Goal: Check status

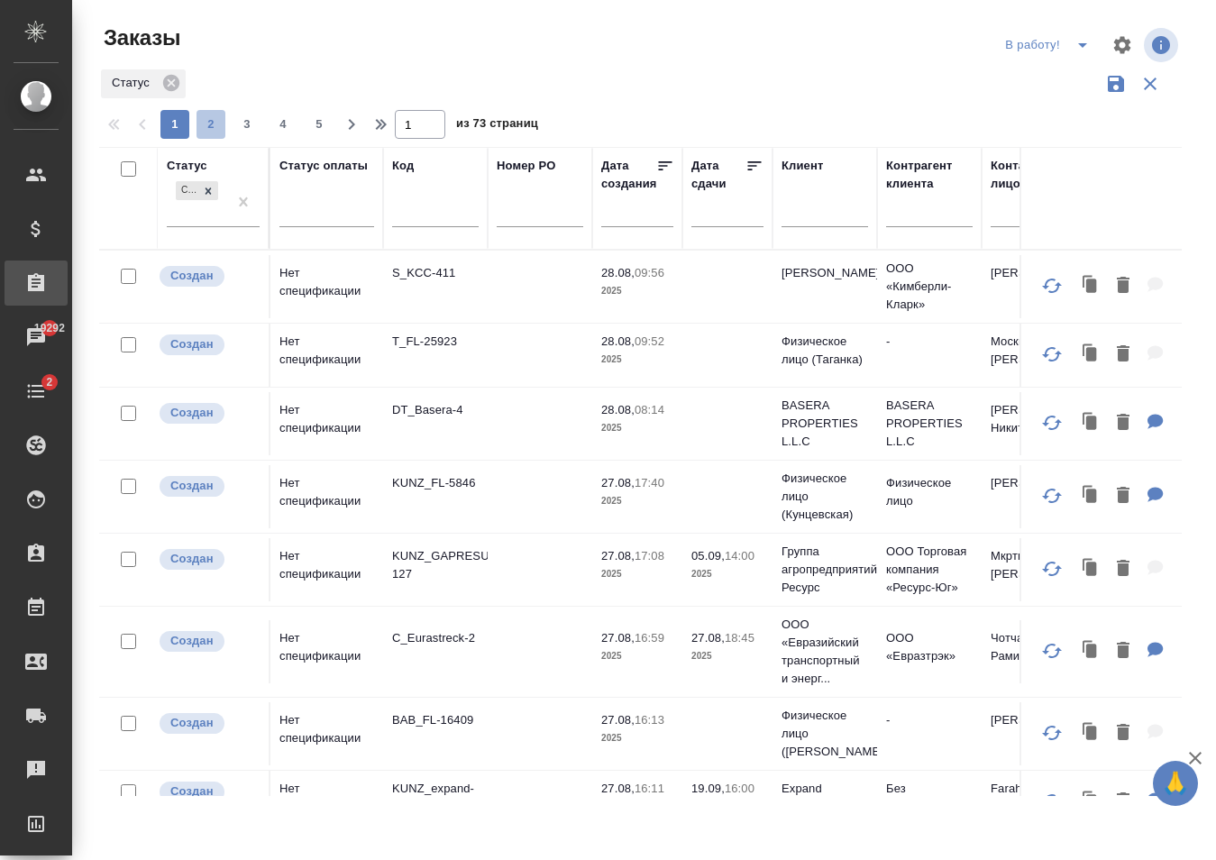
click at [213, 123] on span "2" at bounding box center [210, 124] width 29 height 18
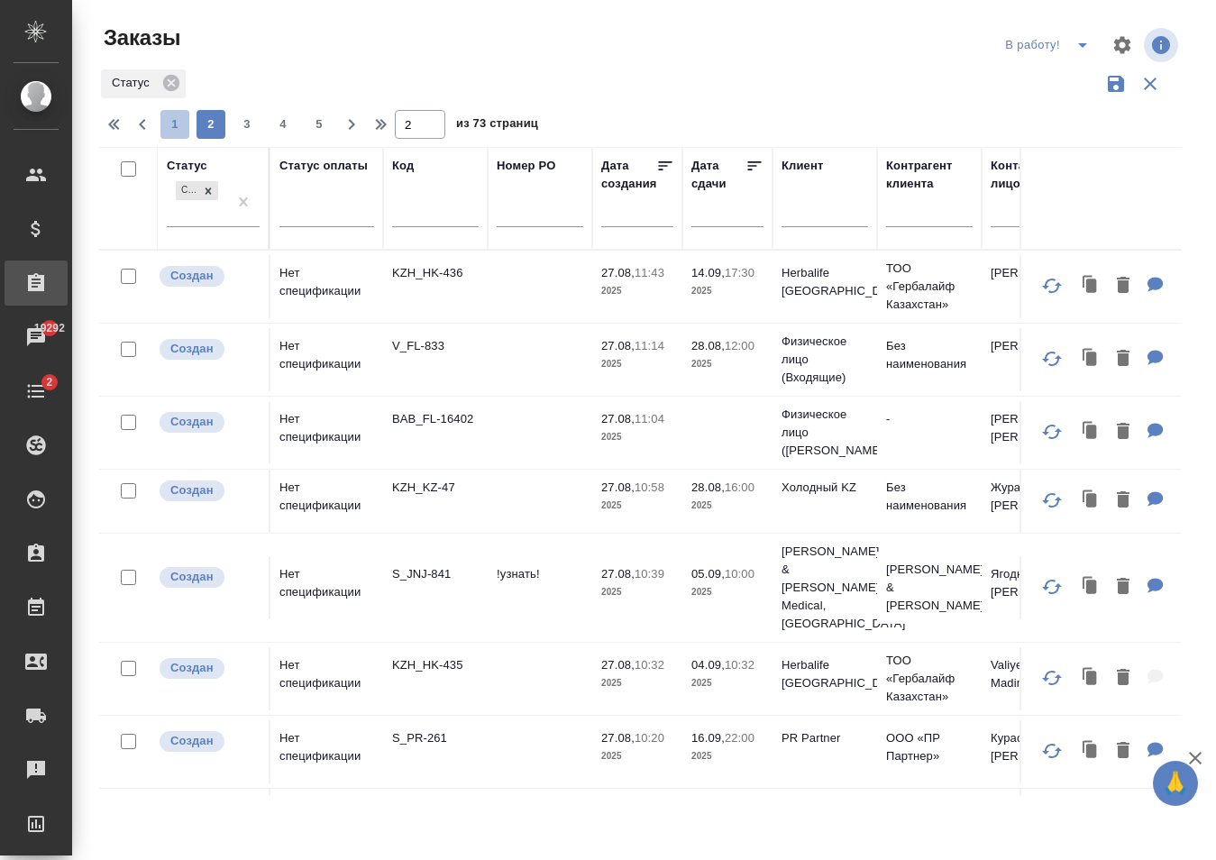
click at [179, 126] on span "1" at bounding box center [174, 124] width 29 height 18
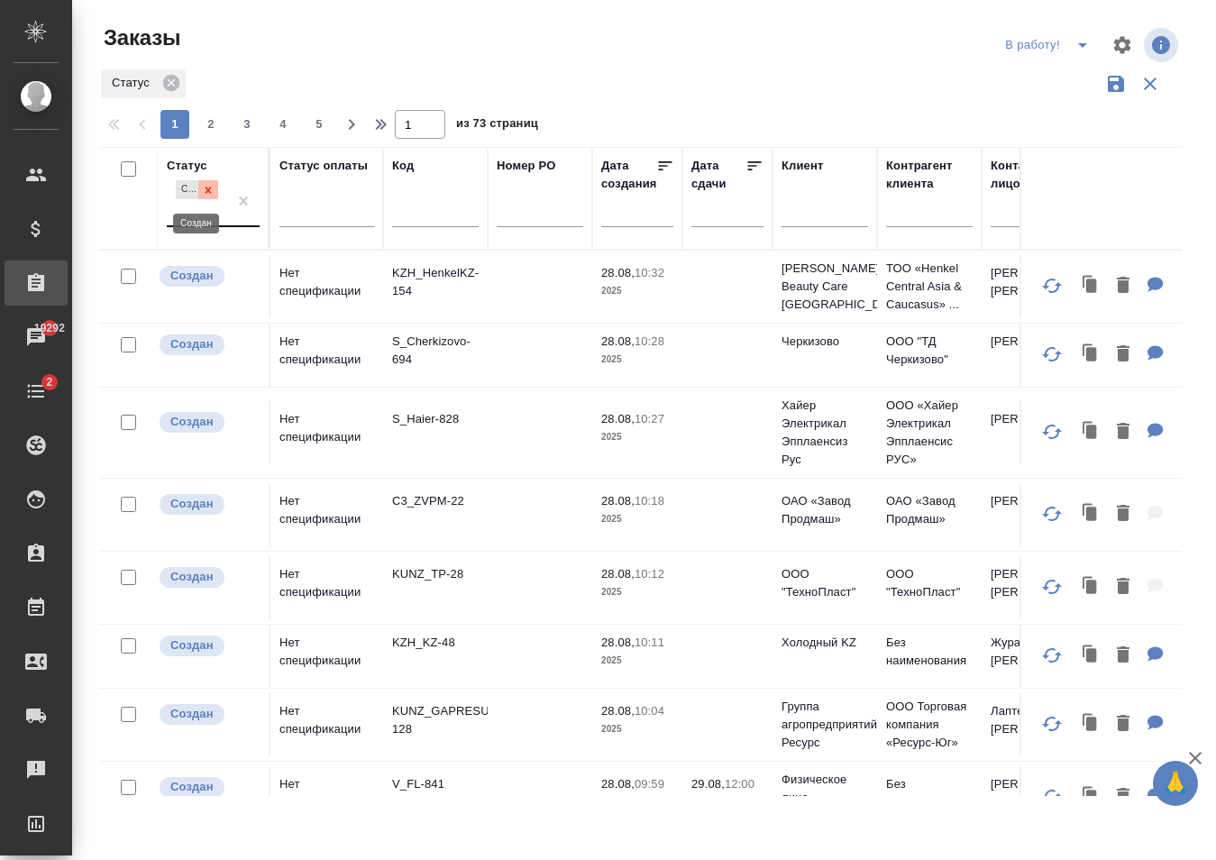
click at [210, 189] on icon at bounding box center [208, 190] width 13 height 13
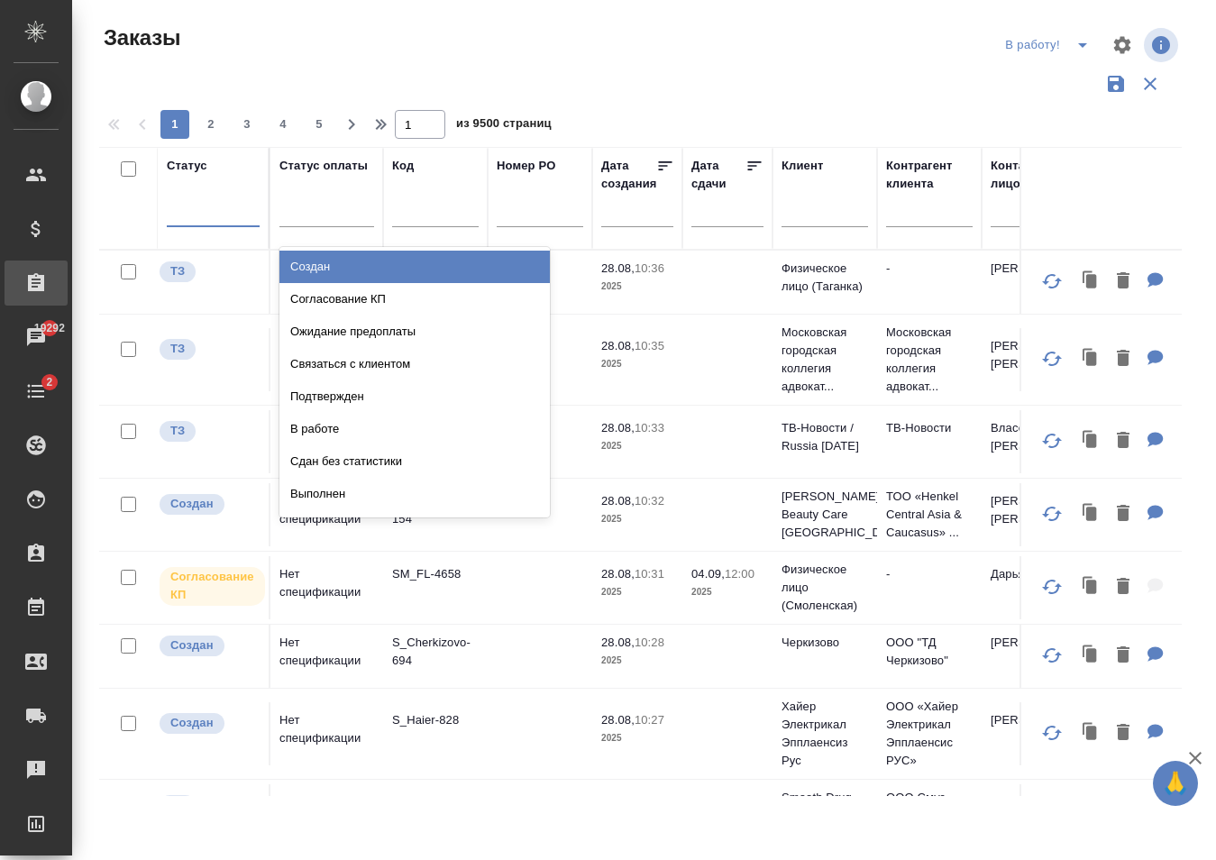
click at [201, 214] on div at bounding box center [213, 209] width 93 height 26
click at [299, 266] on div "Создан" at bounding box center [414, 267] width 270 height 32
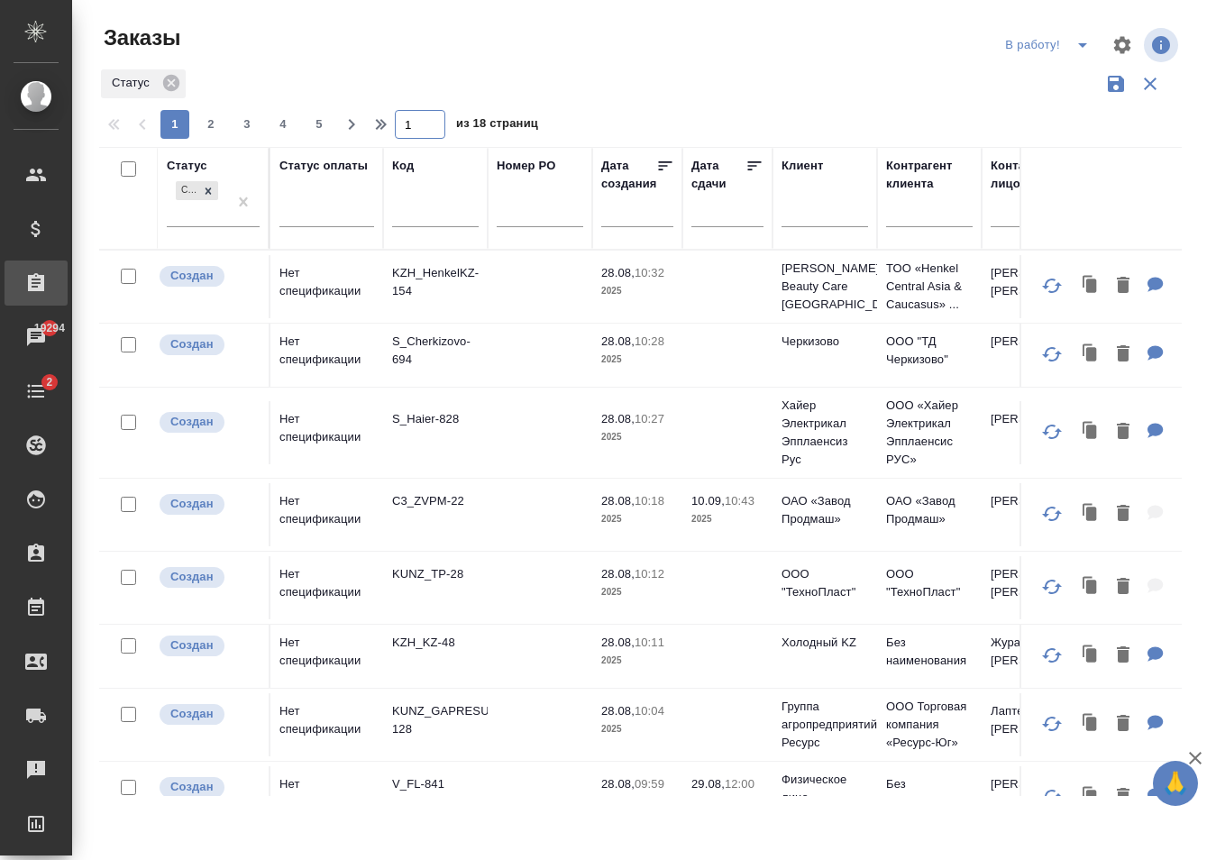
click at [421, 122] on input "1" at bounding box center [420, 124] width 50 height 29
click at [424, 131] on input "18" at bounding box center [420, 124] width 50 height 29
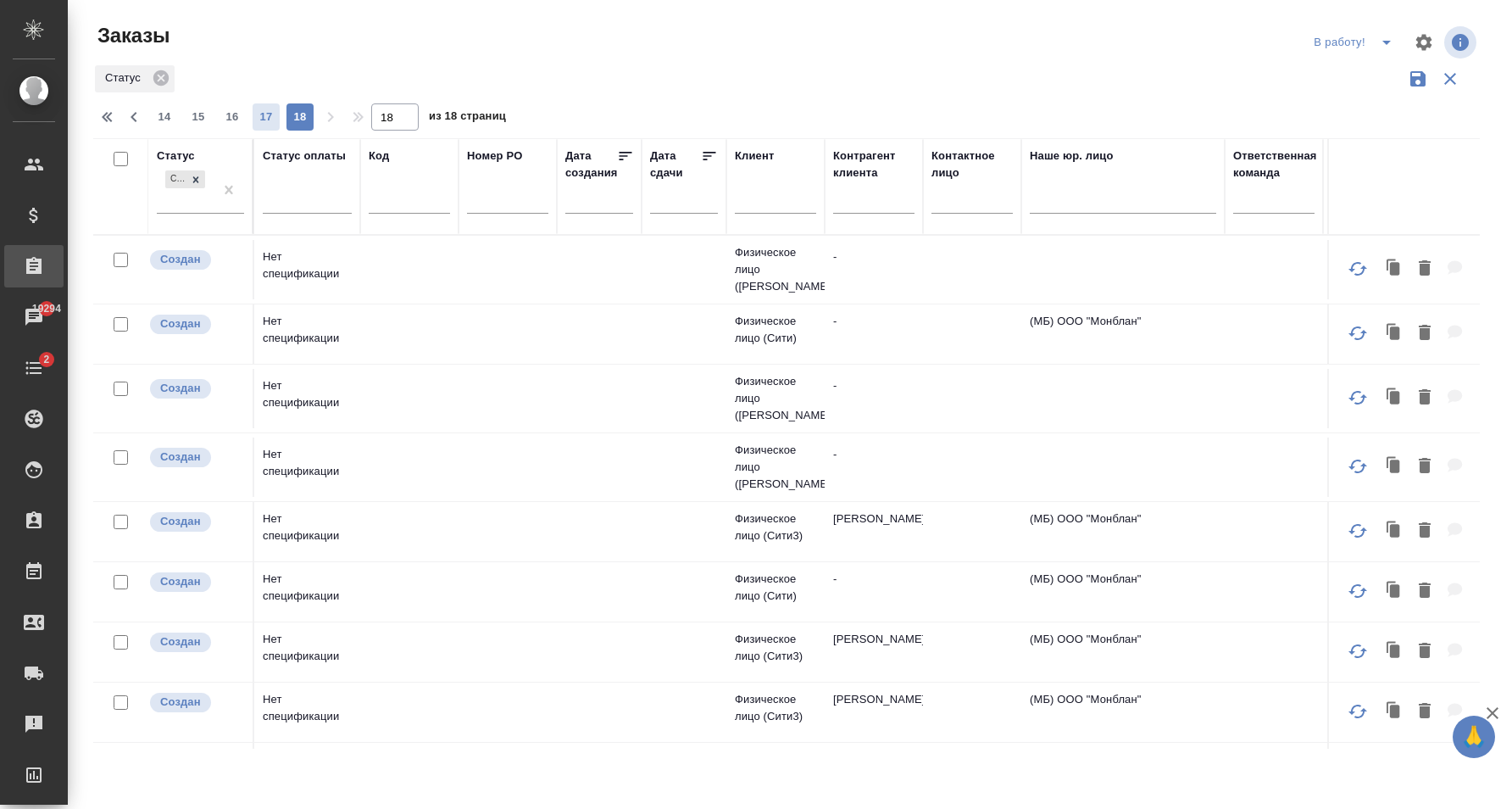
click at [274, 110] on span "17" at bounding box center [266, 117] width 27 height 17
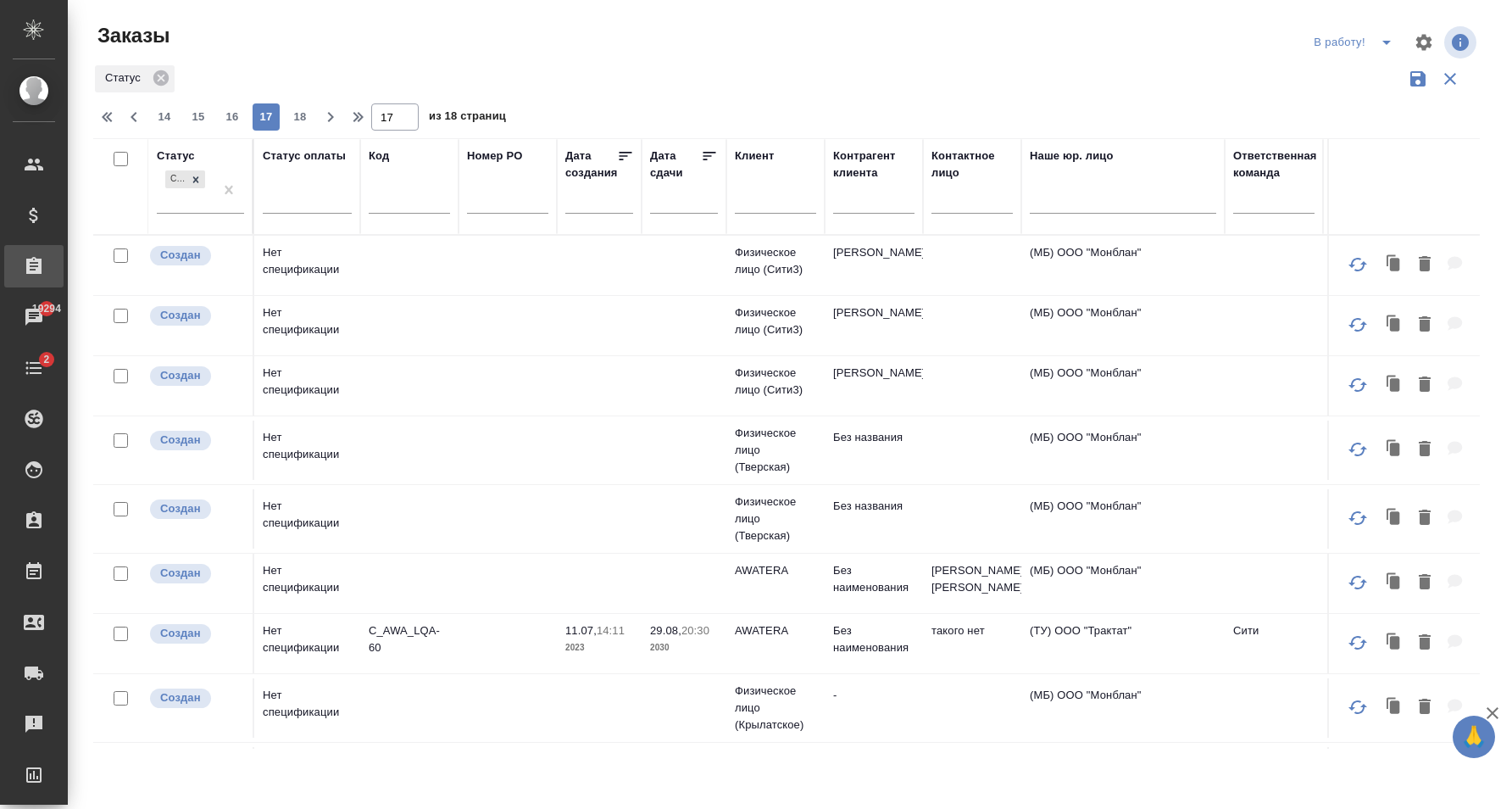
click at [654, 480] on td at bounding box center [684, 450] width 85 height 59
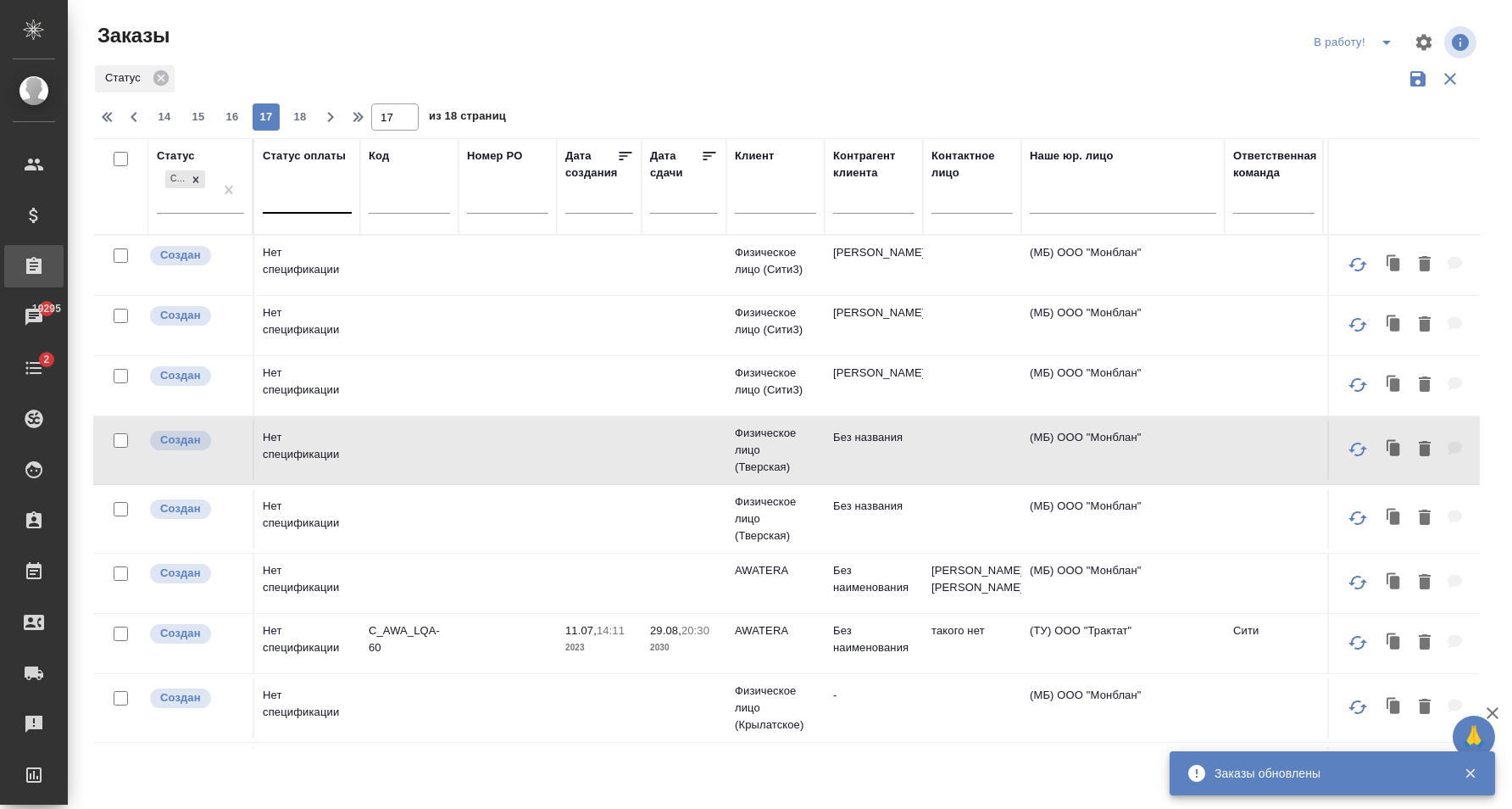
click at [162, 124] on span "14" at bounding box center [164, 117] width 27 height 17
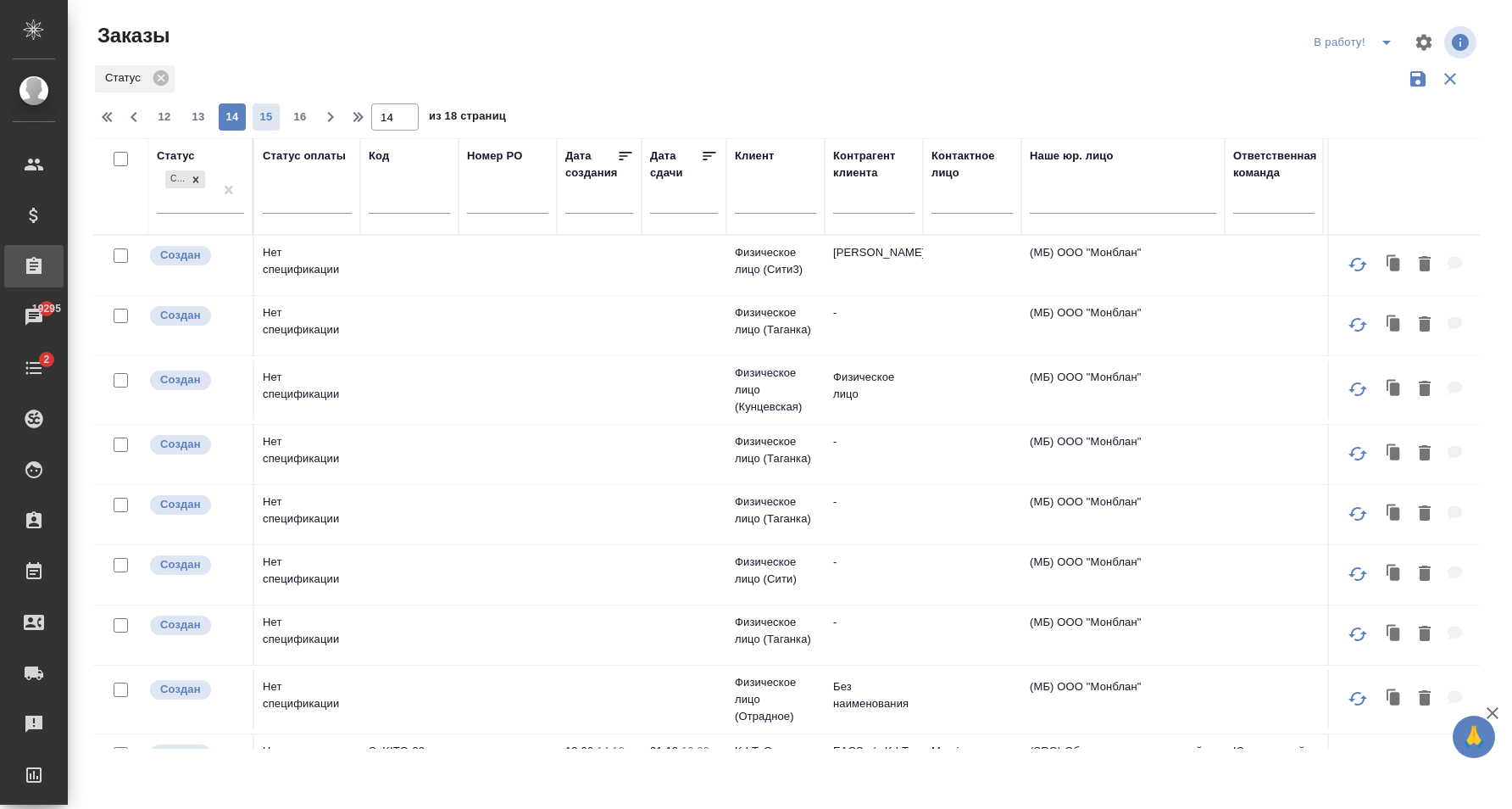
click at [274, 119] on span "15" at bounding box center [266, 117] width 27 height 17
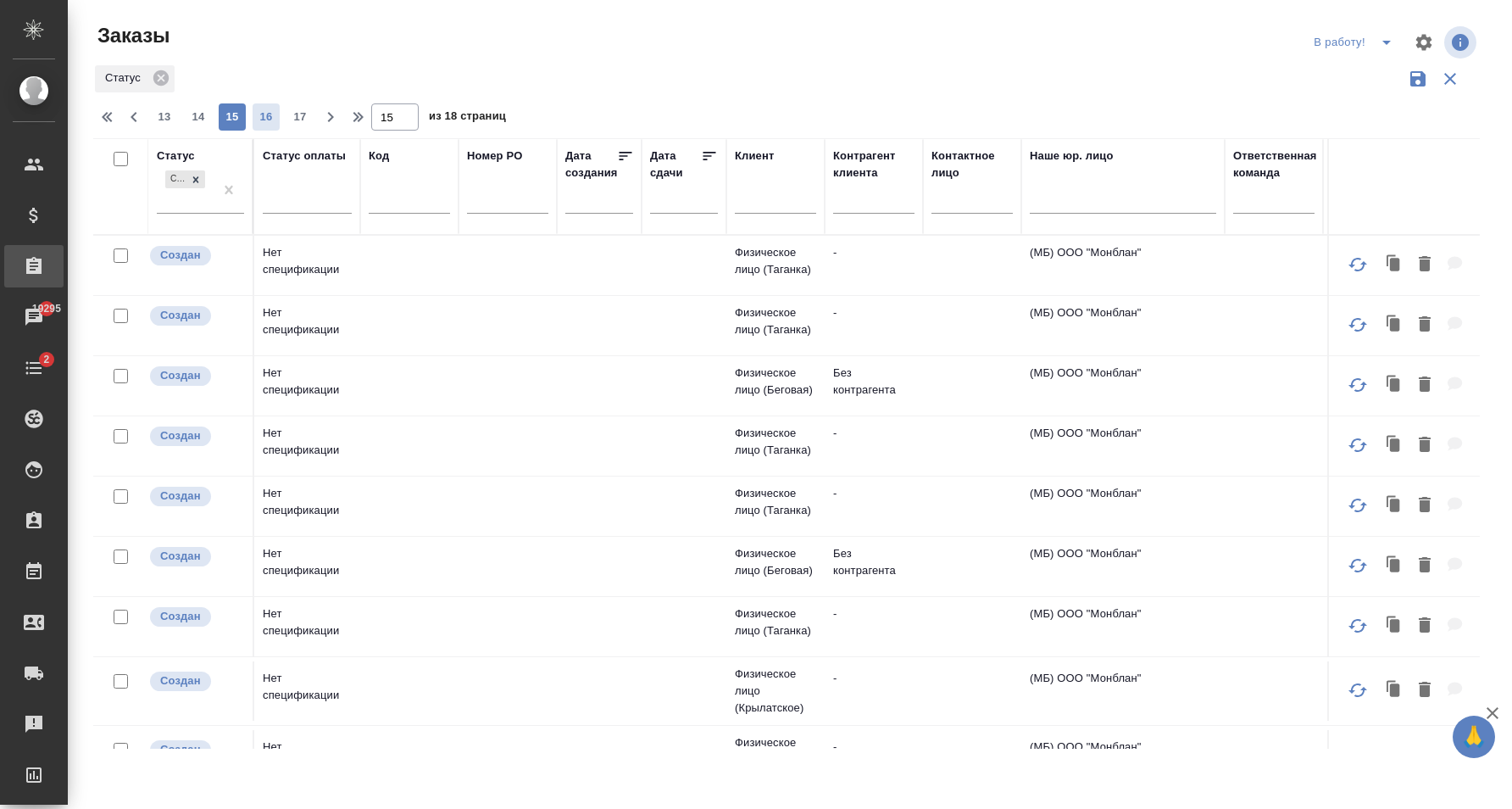
click at [266, 118] on span "16" at bounding box center [266, 117] width 27 height 17
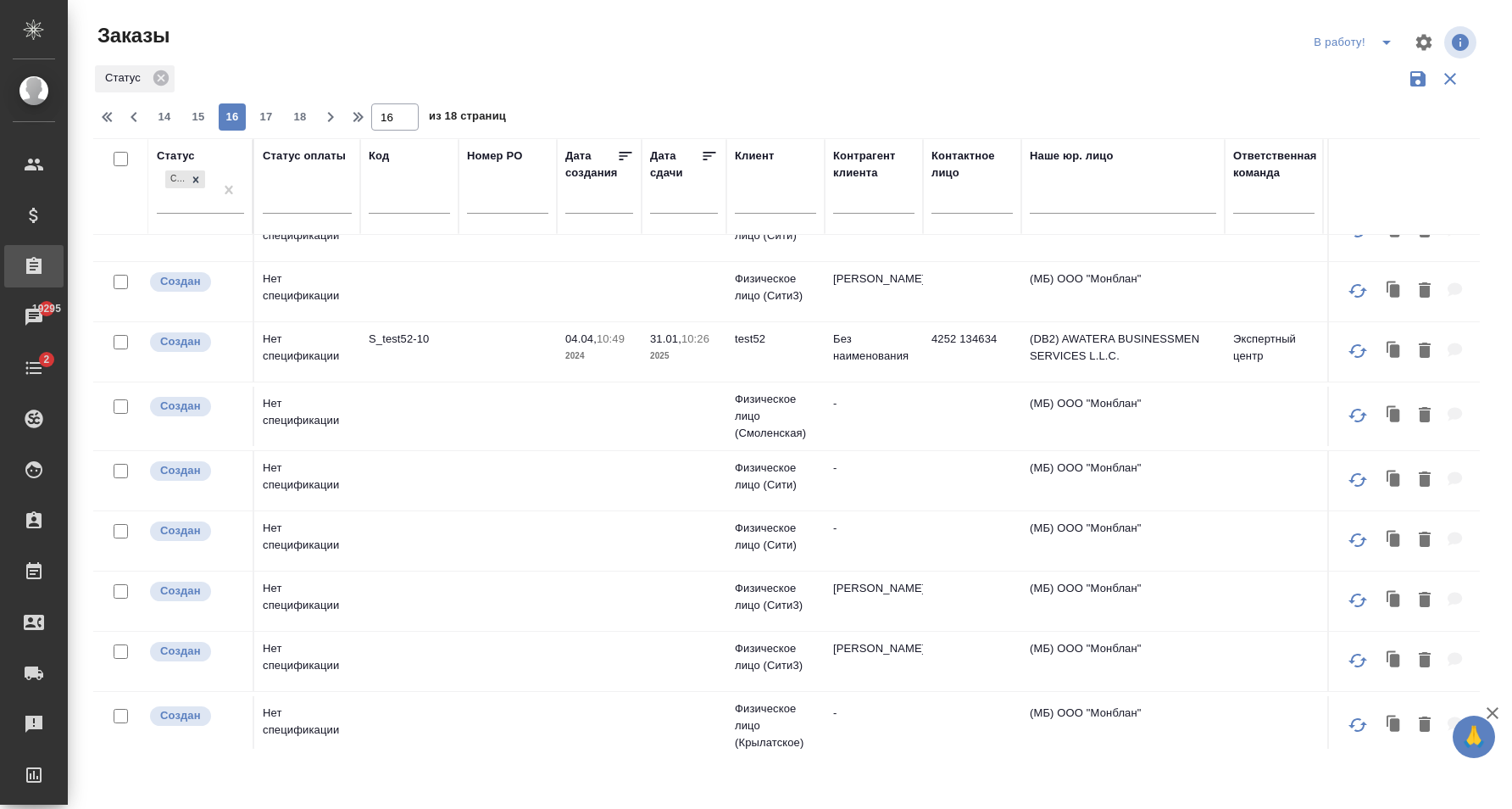
scroll to position [87, 0]
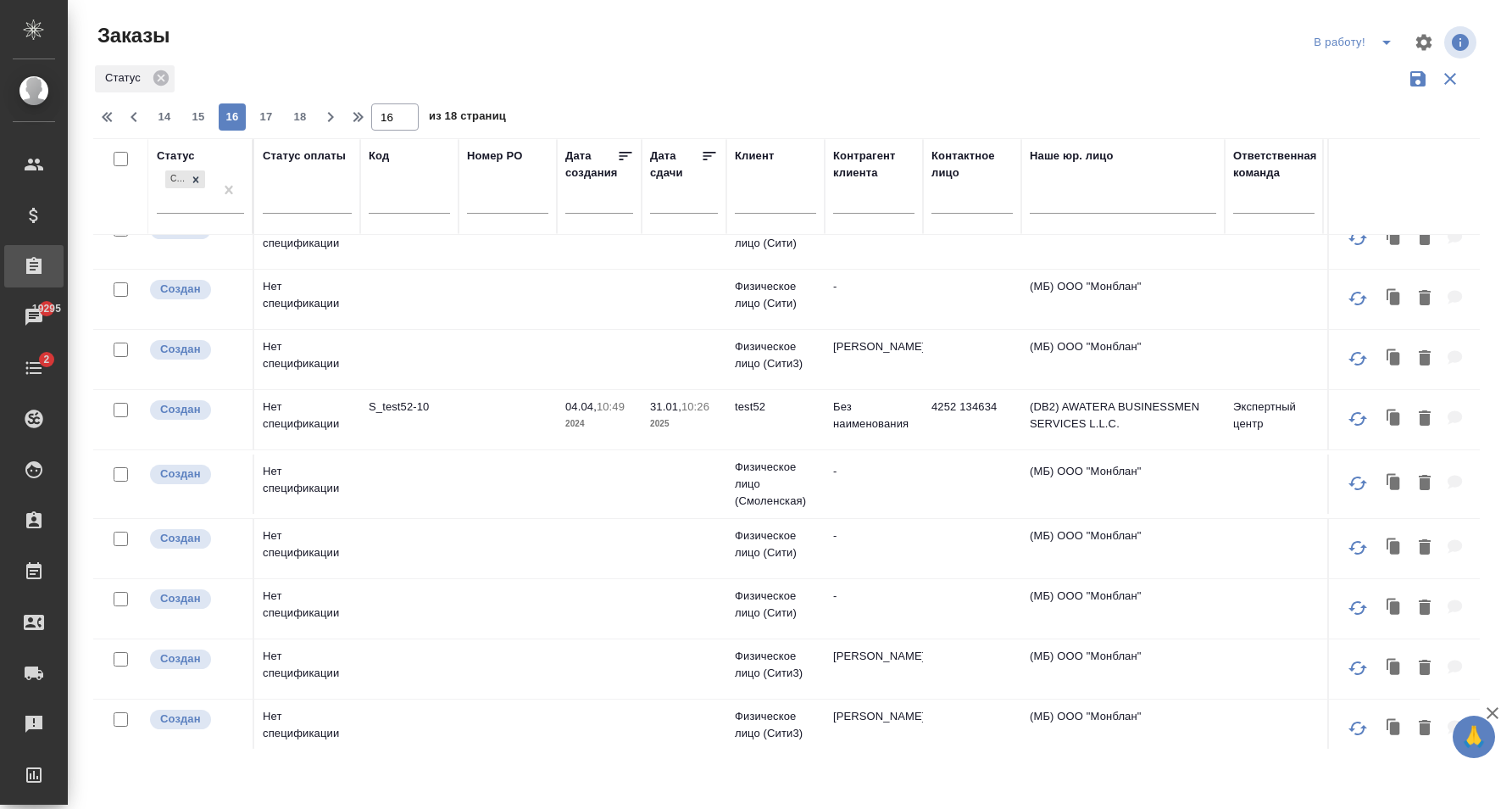
click at [494, 429] on td at bounding box center [508, 420] width 99 height 59
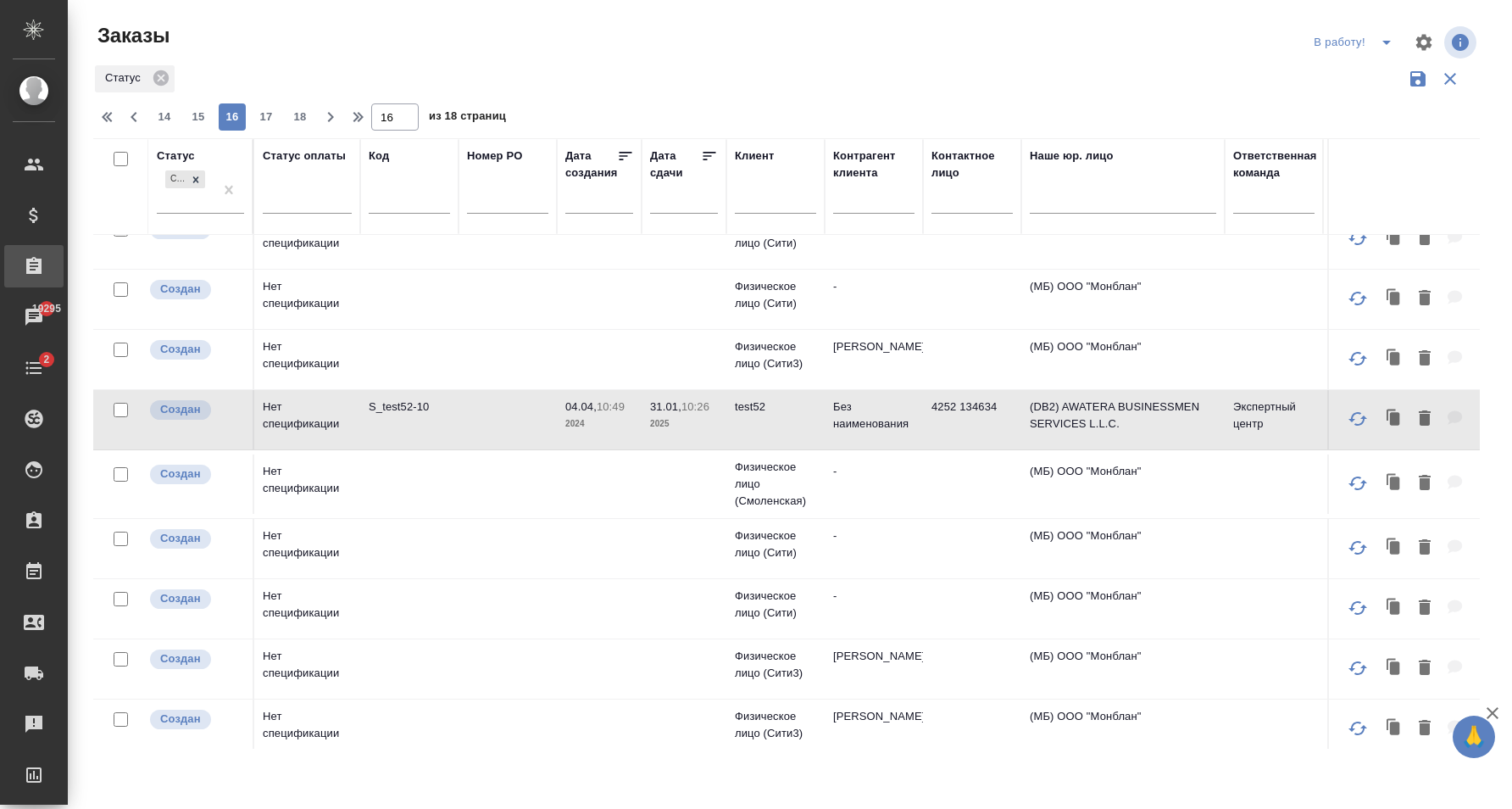
click at [273, 121] on span "17" at bounding box center [266, 117] width 27 height 17
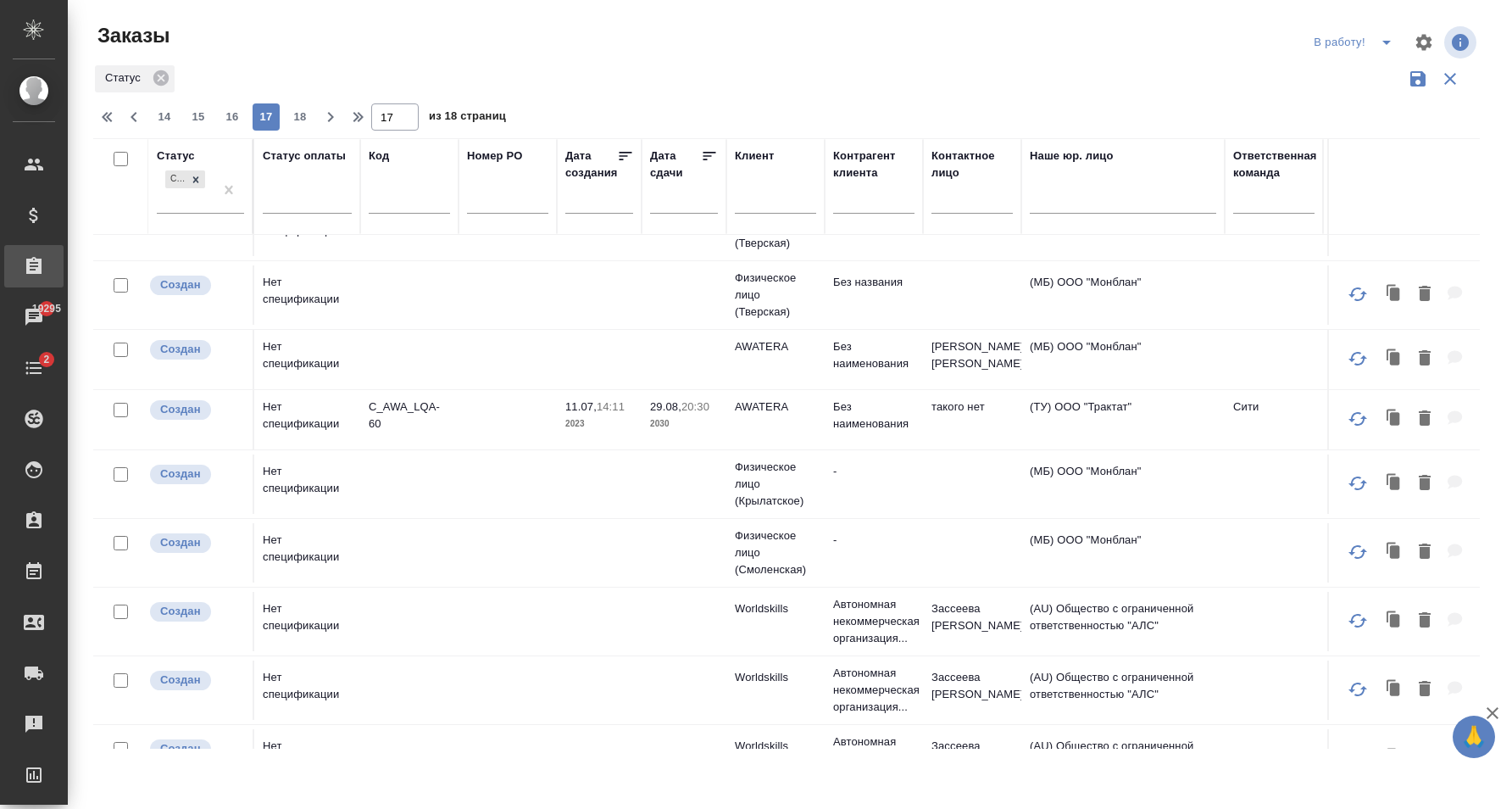
scroll to position [260, 0]
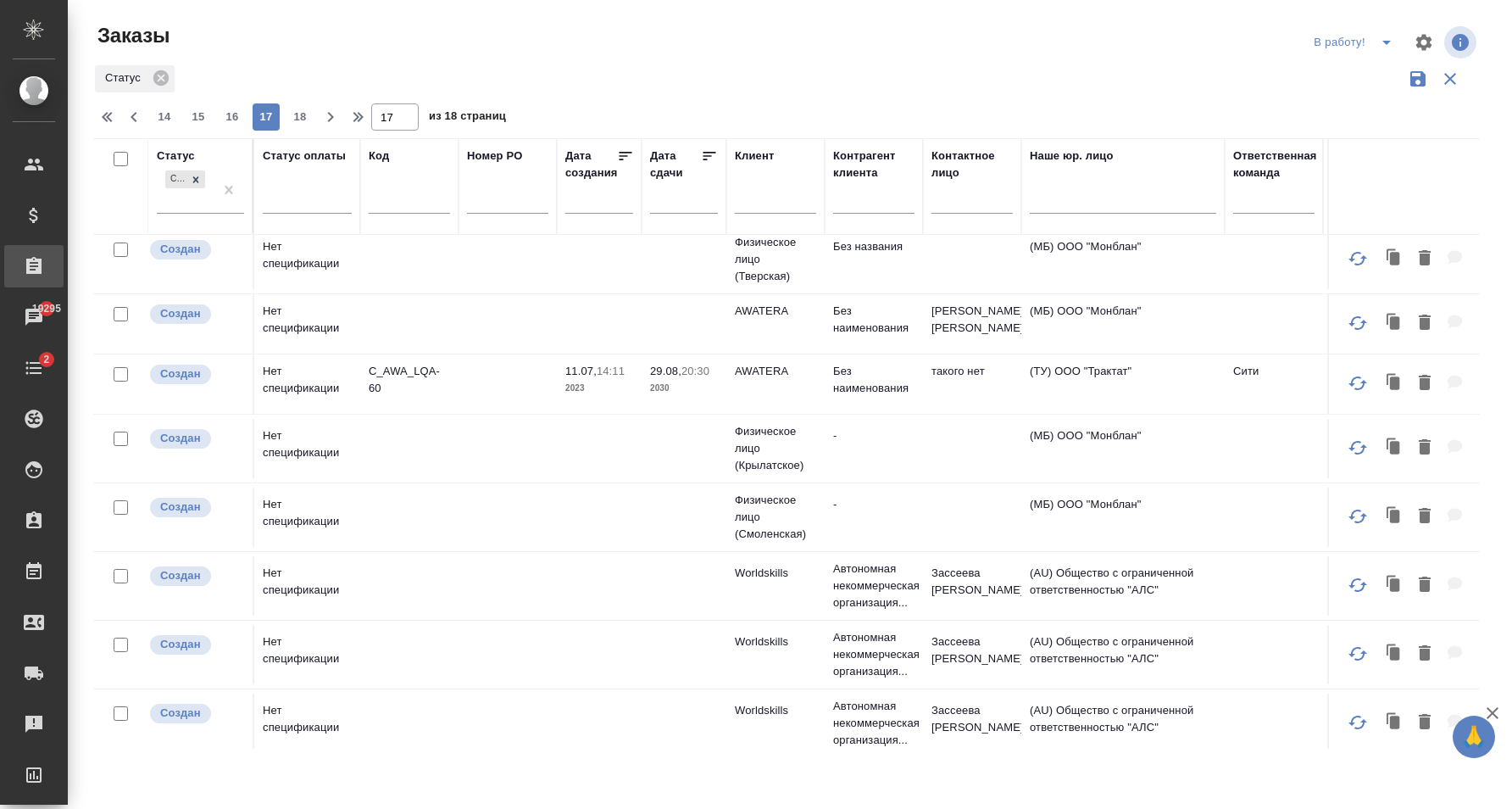
click at [512, 414] on td at bounding box center [508, 384] width 99 height 59
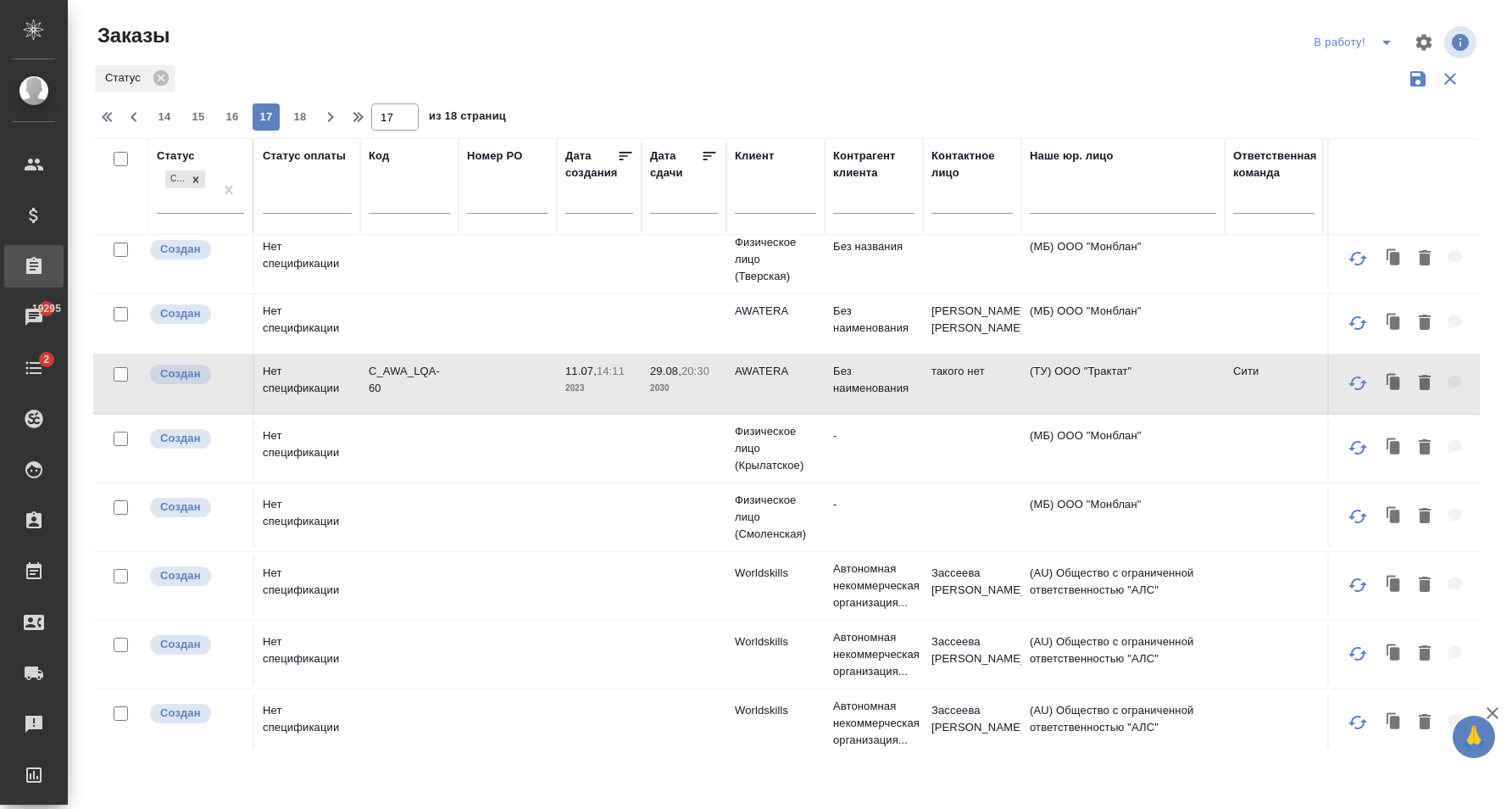
click at [292, 123] on span "18" at bounding box center [300, 117] width 27 height 17
click at [300, 117] on div "14 15 16 17 18" at bounding box center [232, 117] width 169 height 27
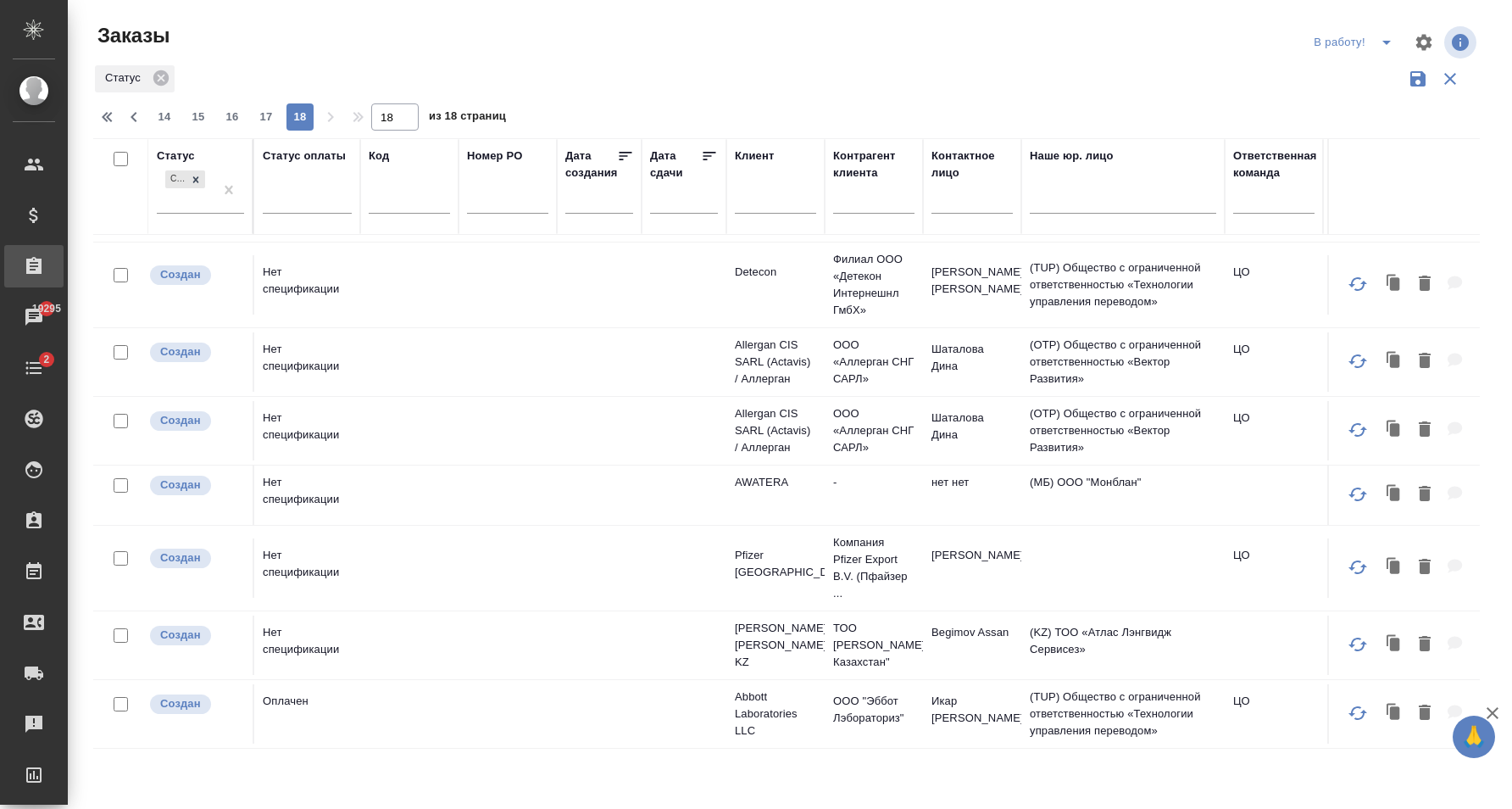
scroll to position [0, 0]
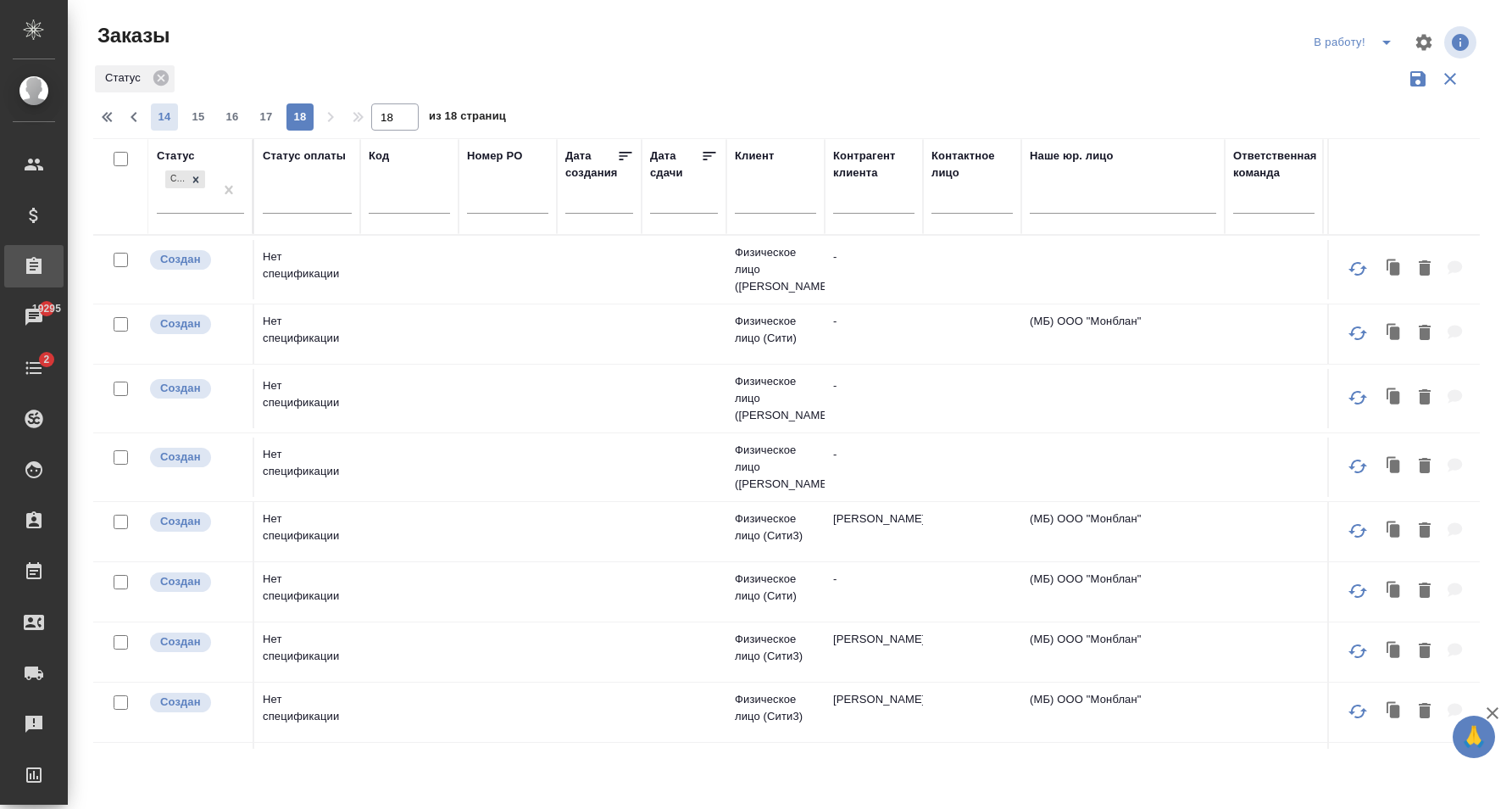
click at [161, 117] on span "14" at bounding box center [164, 117] width 27 height 17
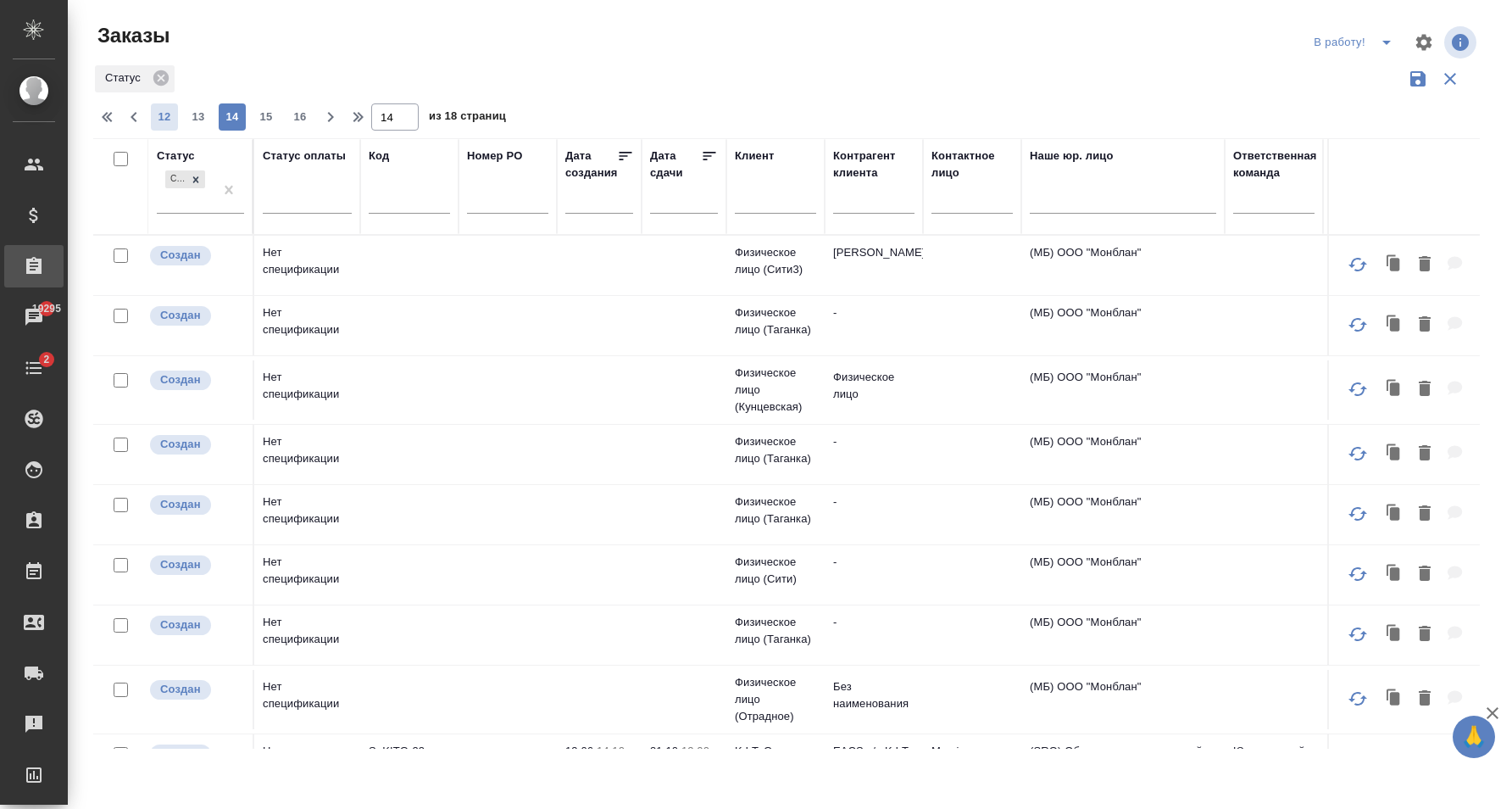
click at [167, 120] on span "12" at bounding box center [164, 117] width 27 height 17
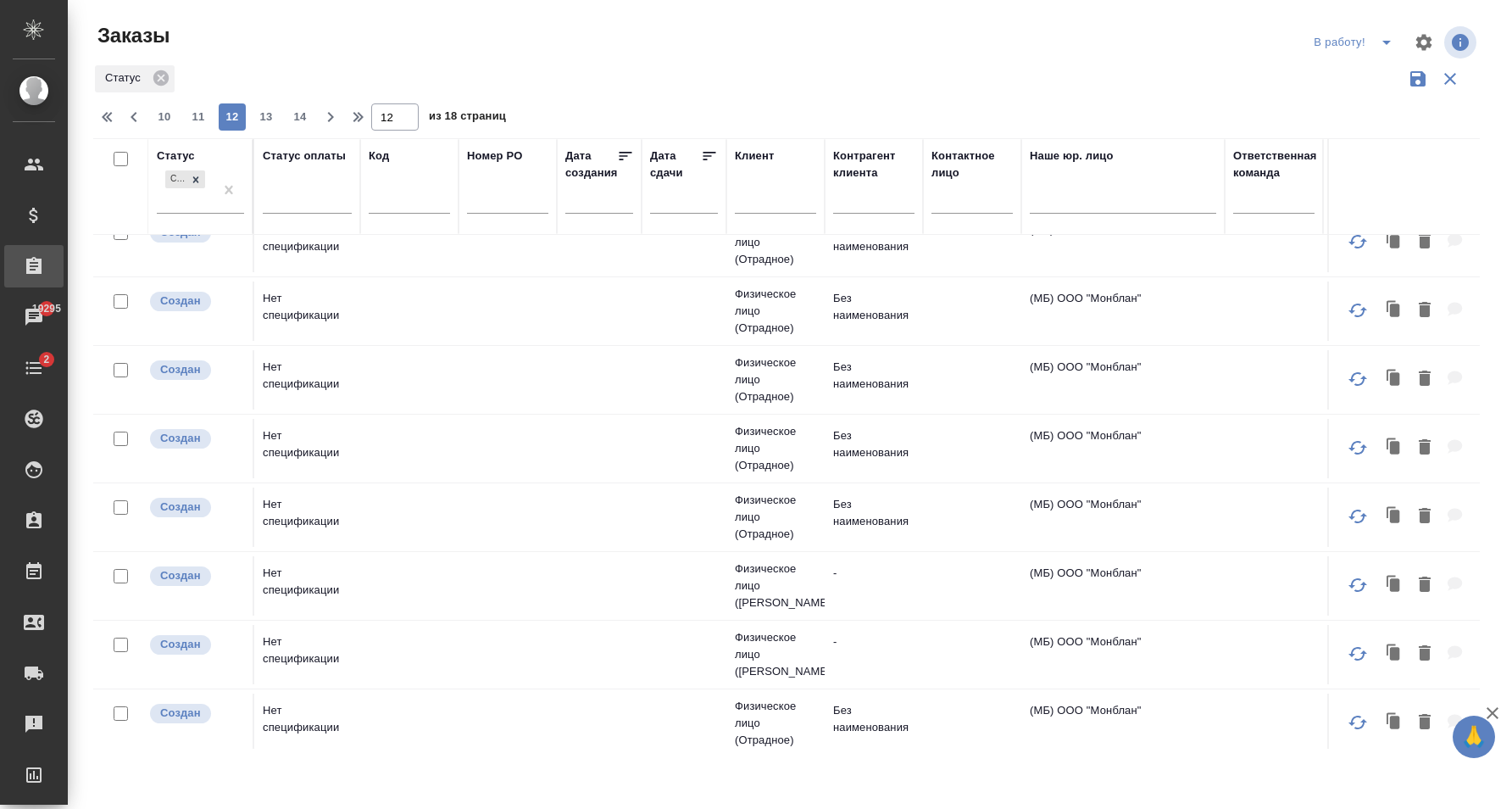
scroll to position [49, 0]
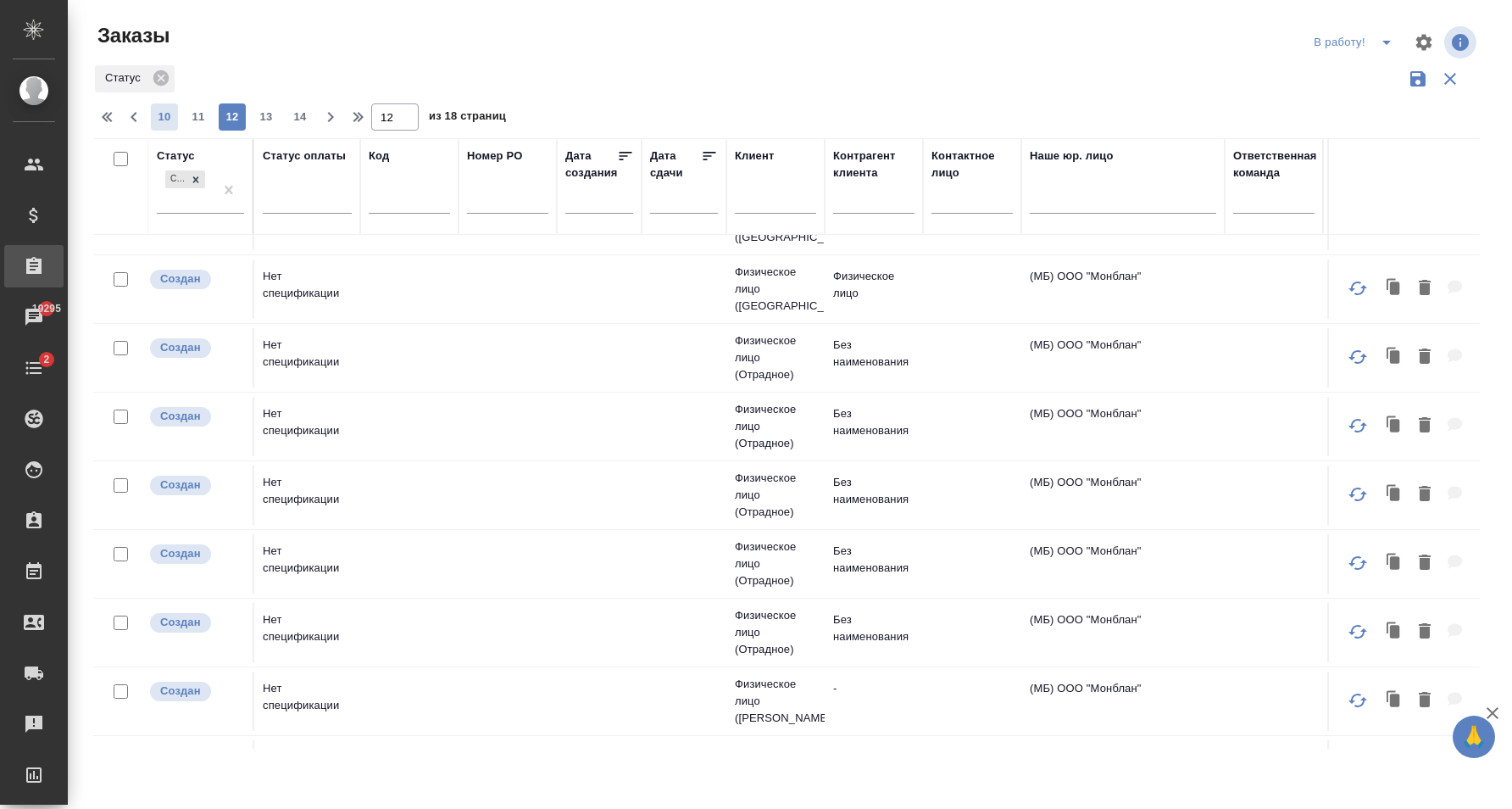
click at [166, 107] on button "10" at bounding box center [164, 117] width 27 height 27
type input "10"
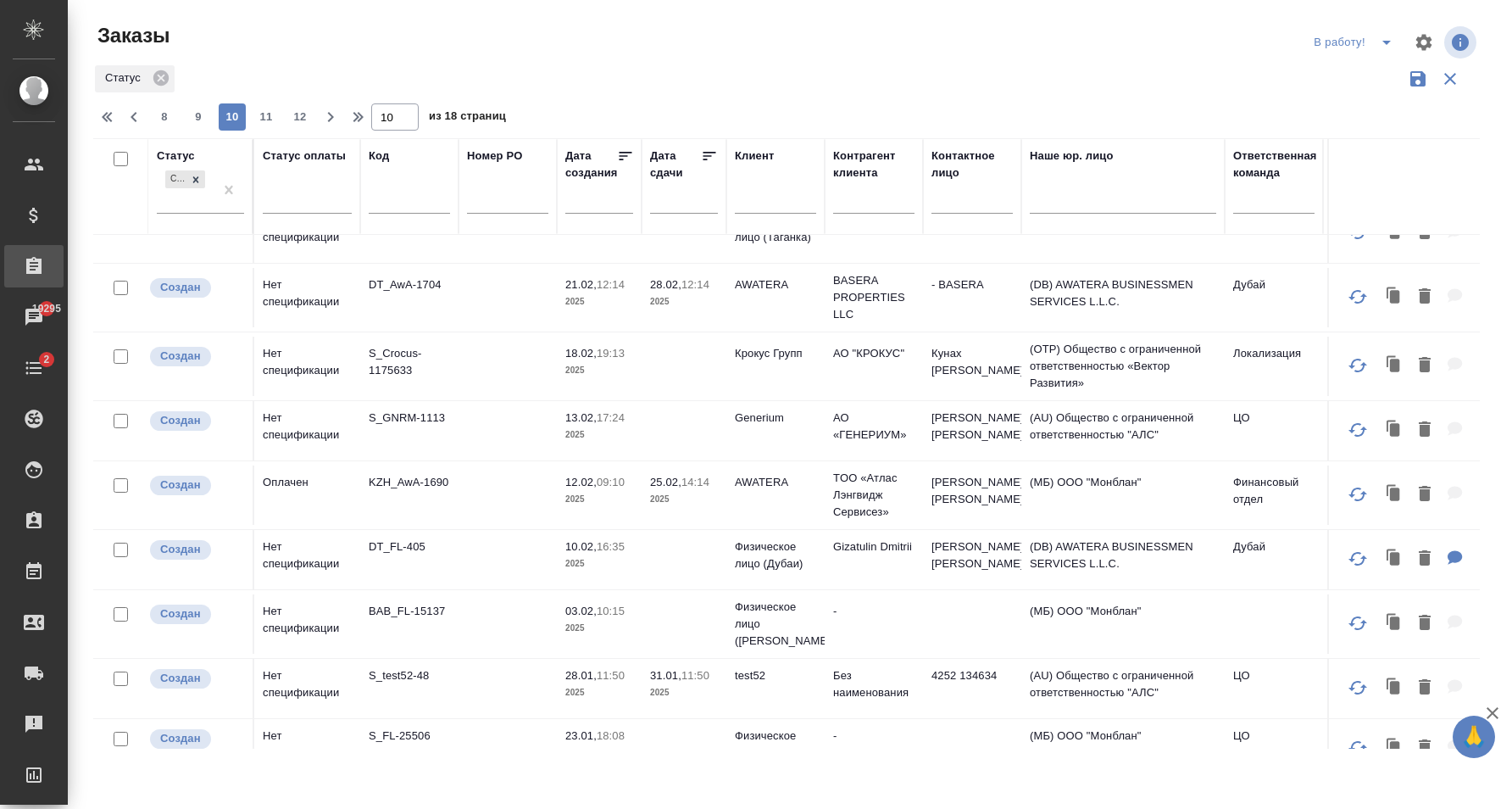
scroll to position [309, 0]
click at [673, 431] on td at bounding box center [684, 428] width 85 height 59
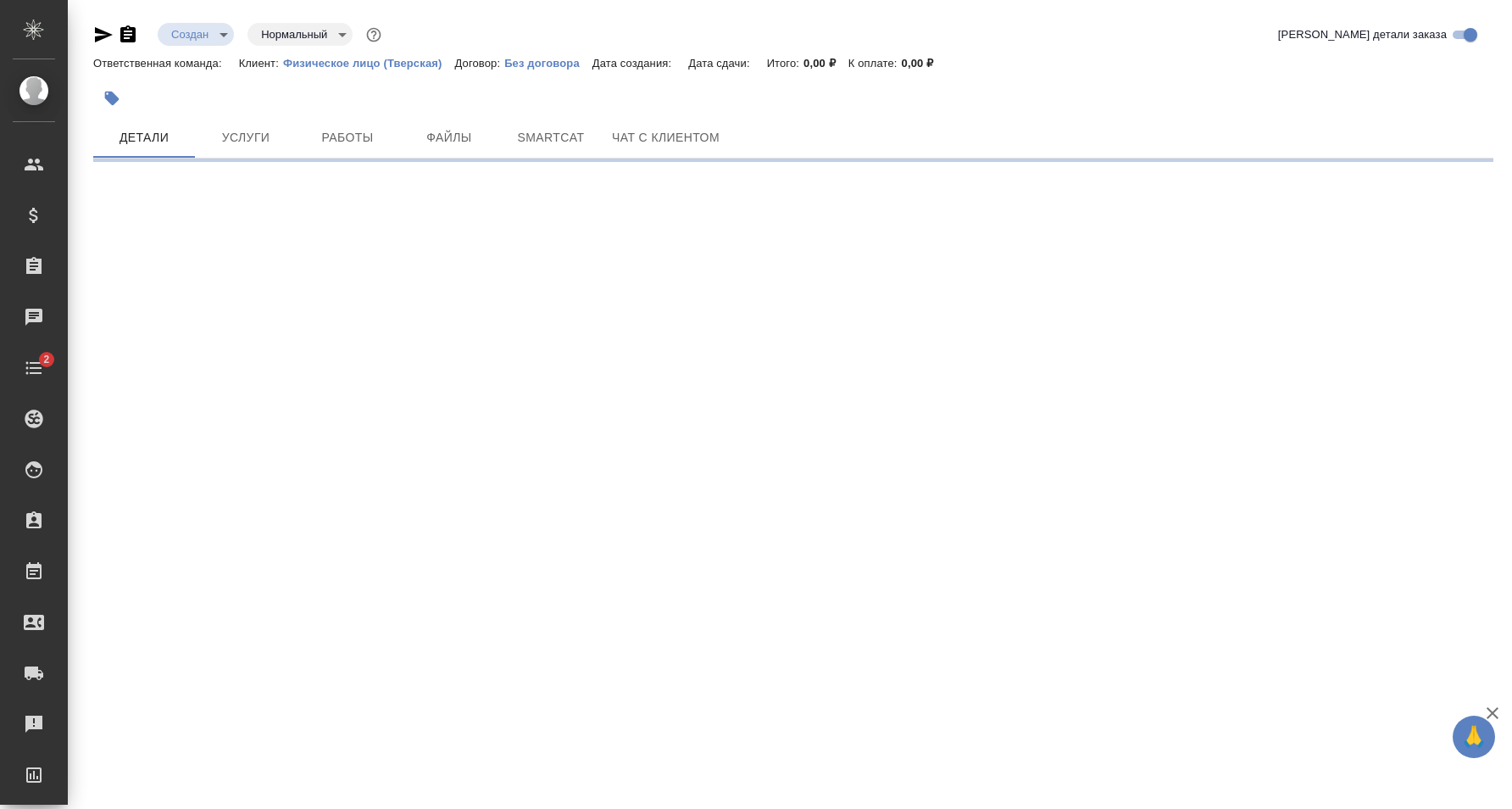
select select "RU"
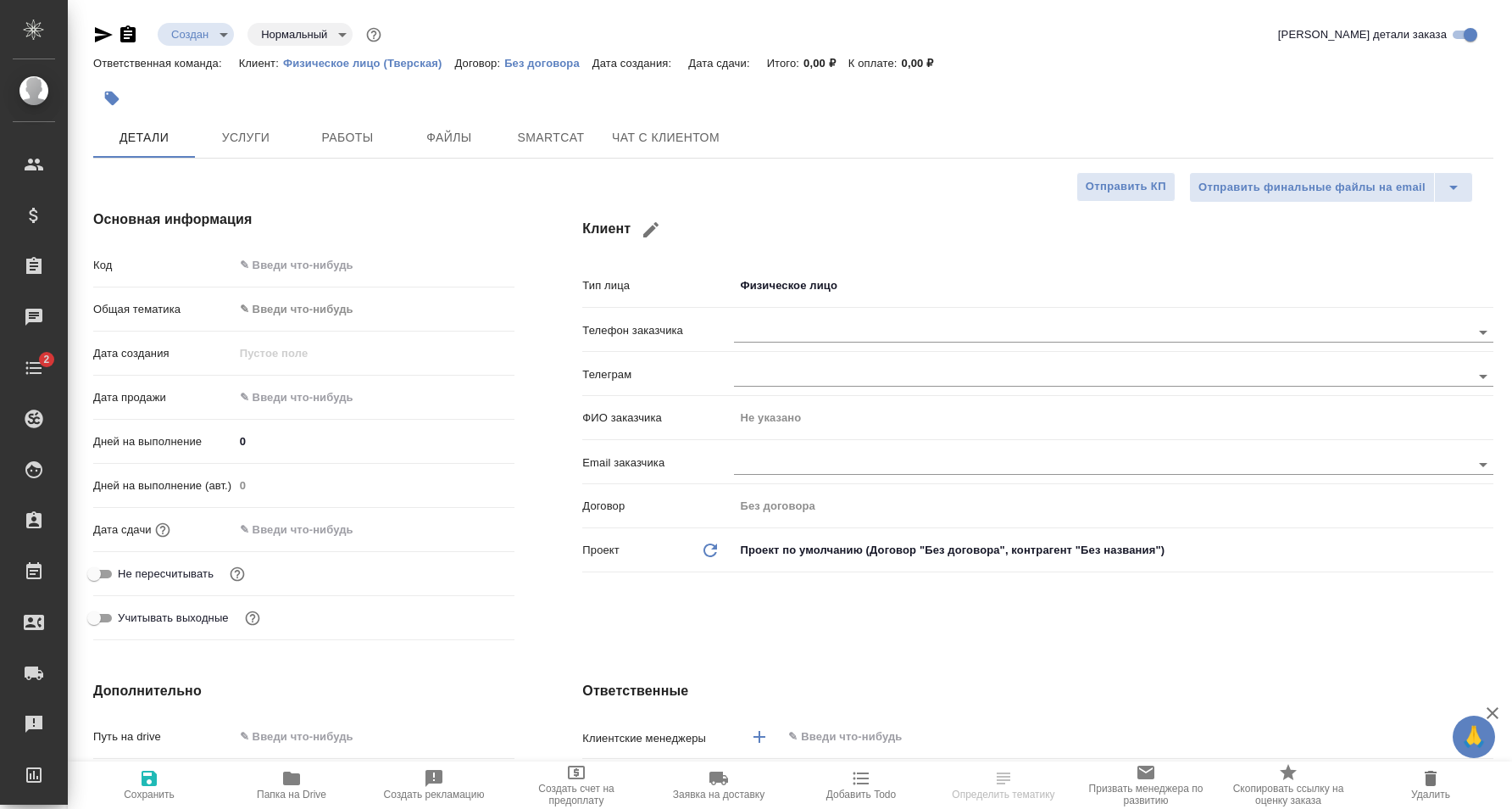
type textarea "x"
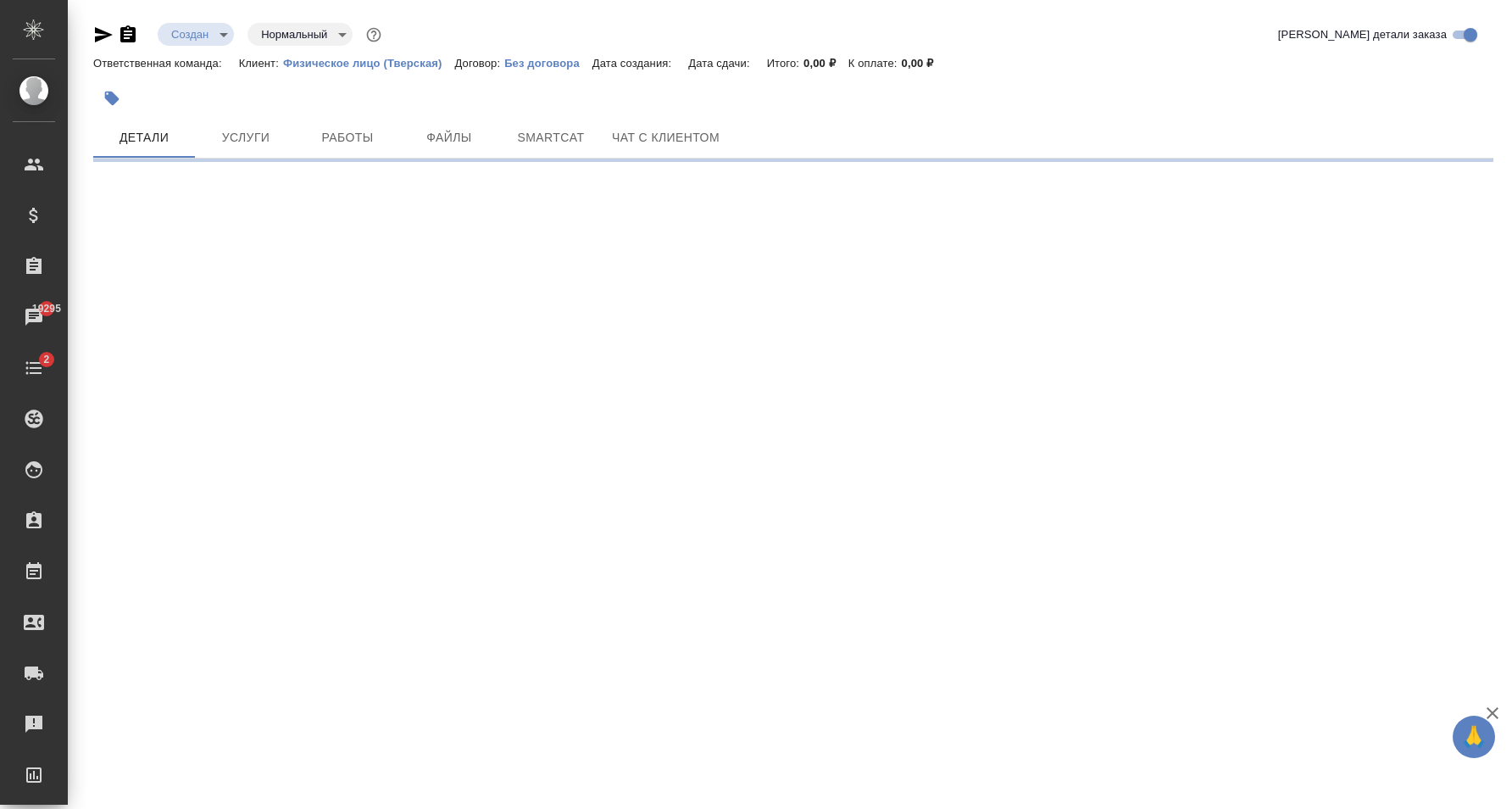
select select "RU"
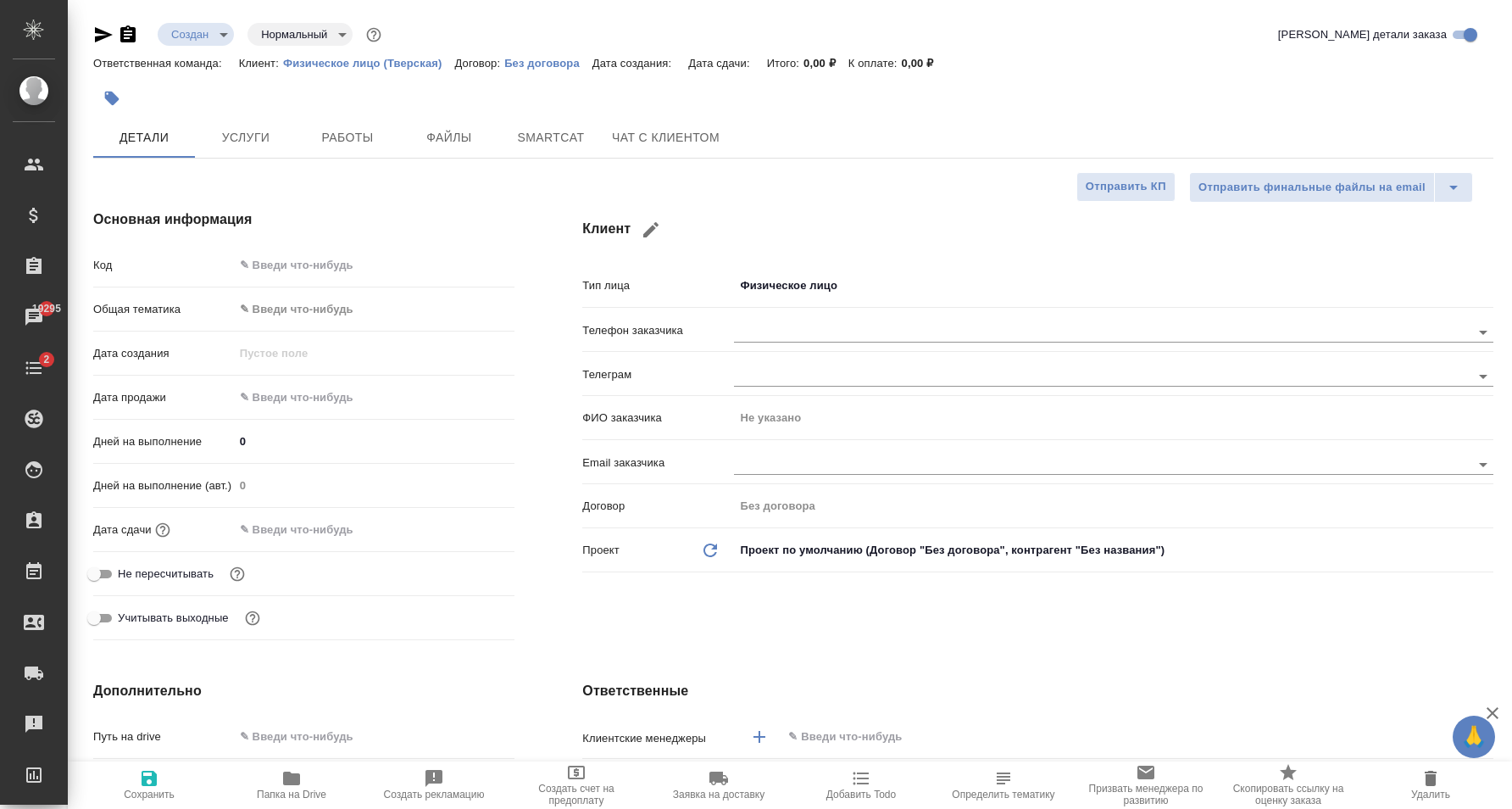
type textarea "x"
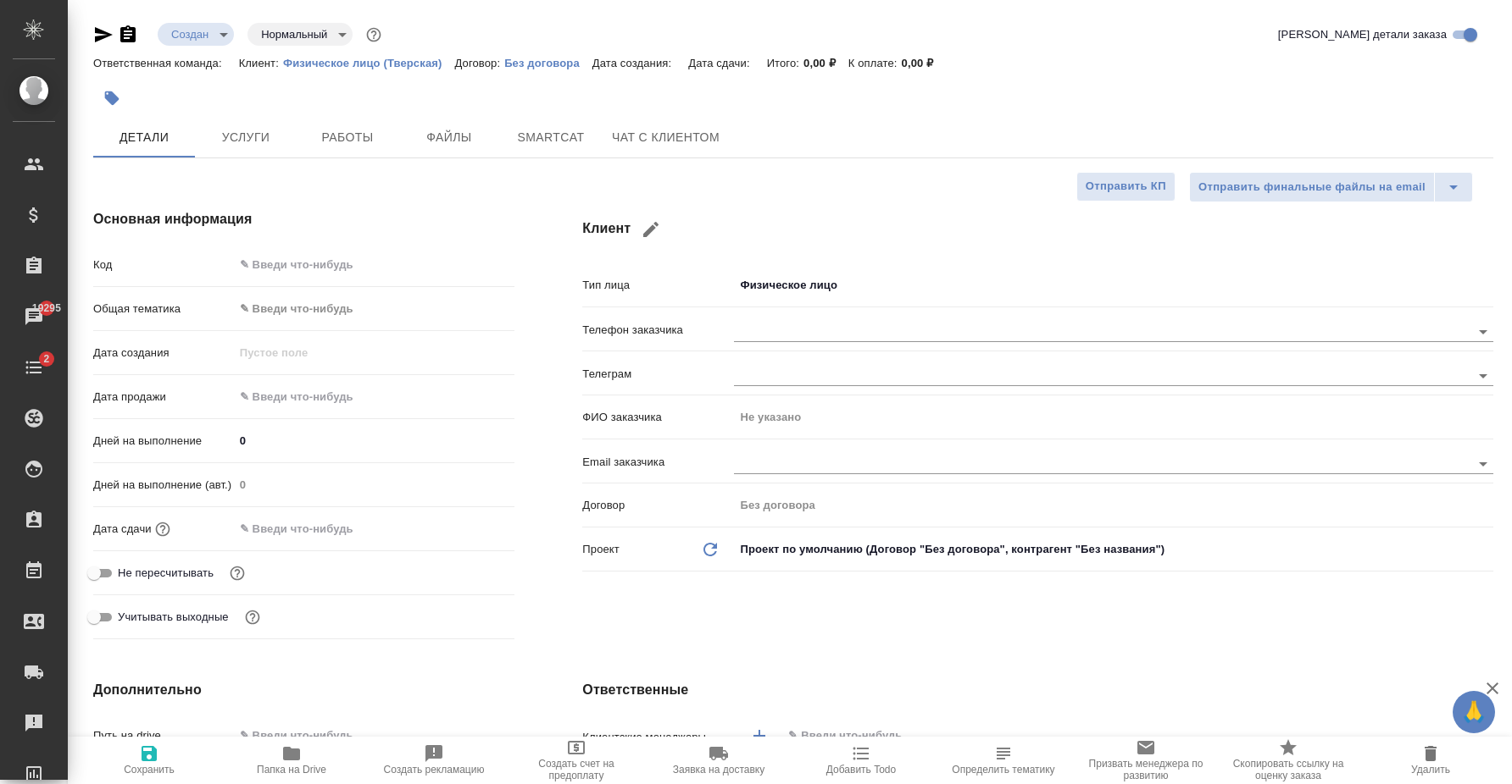
type textarea "x"
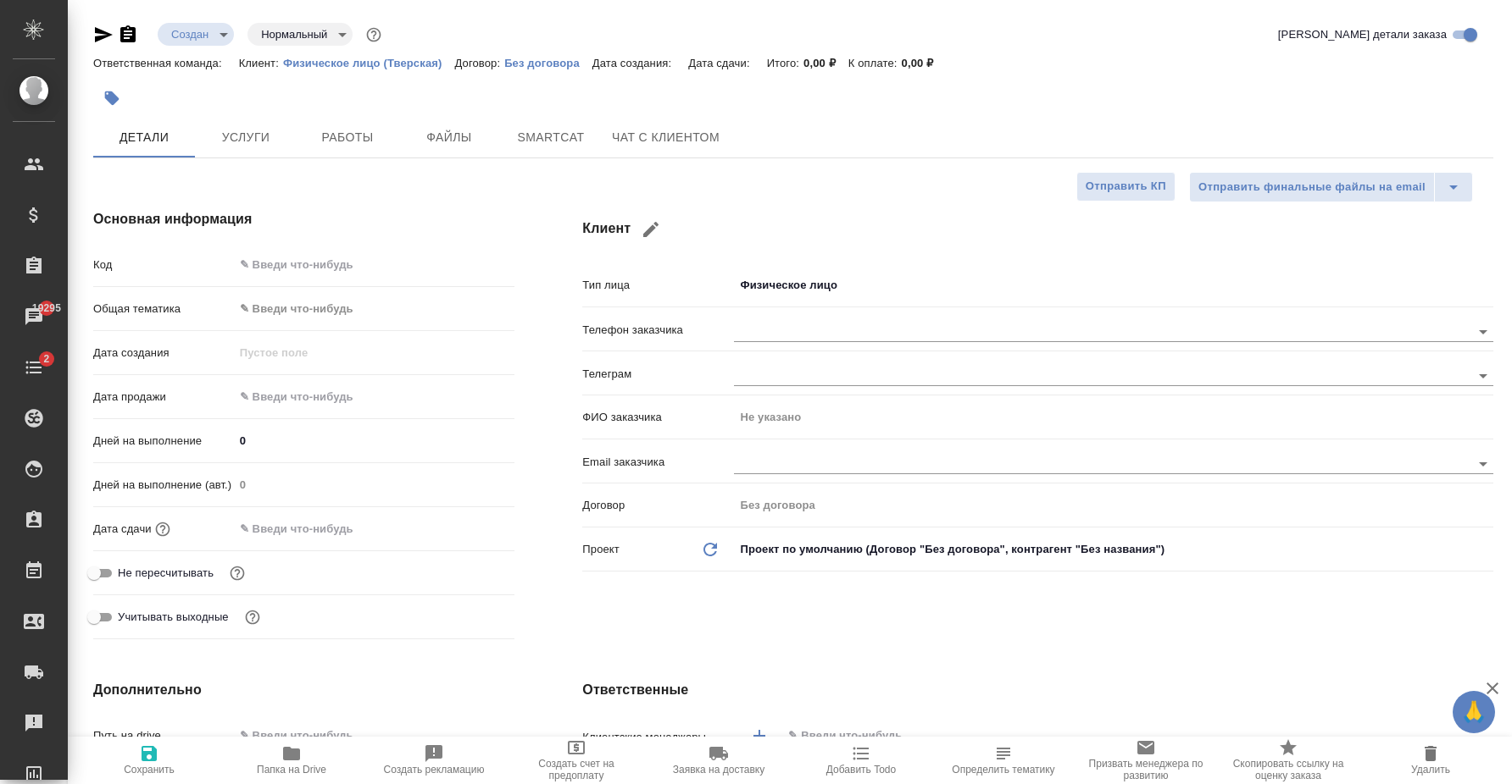
type textarea "x"
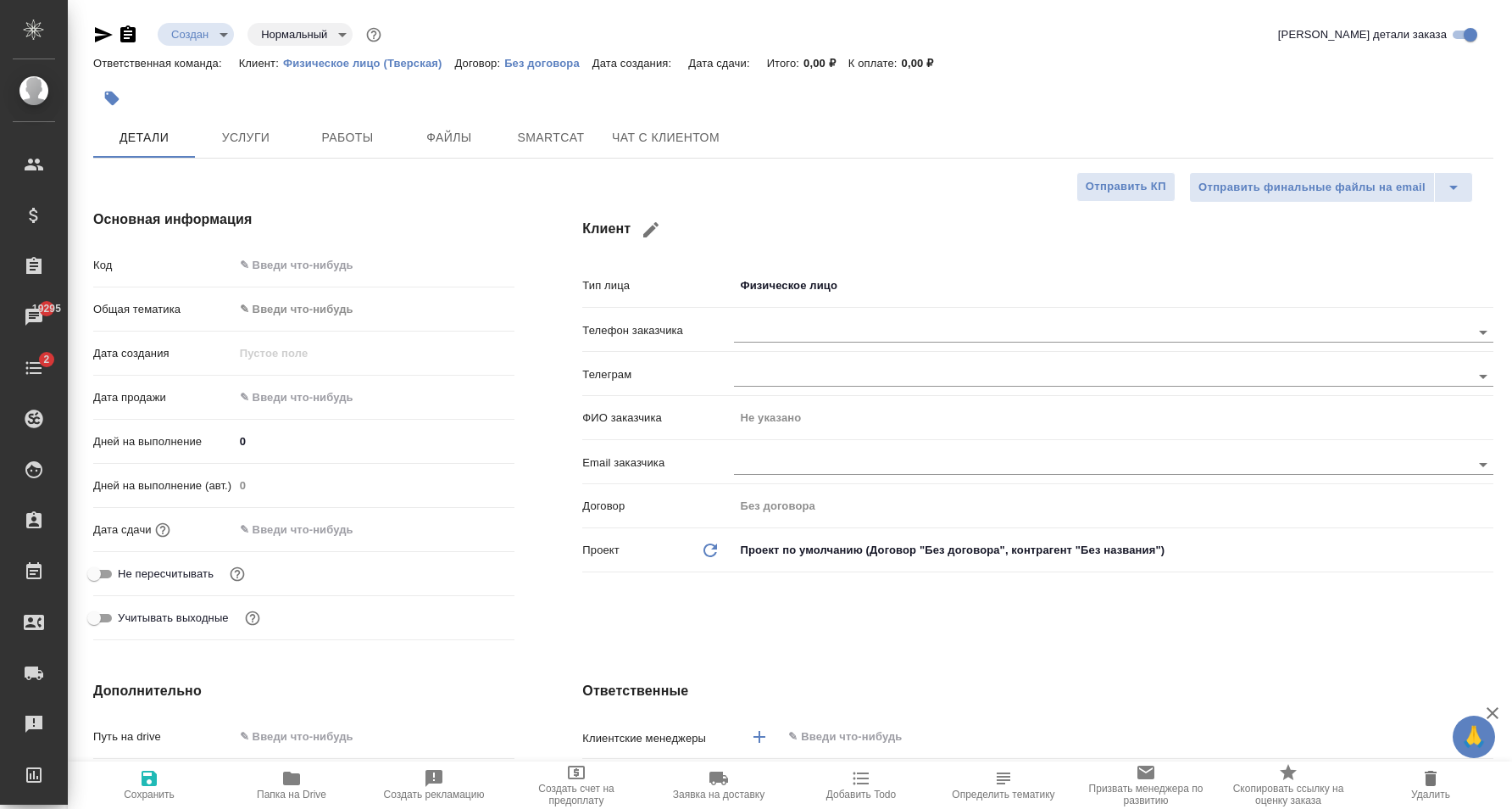
type textarea "x"
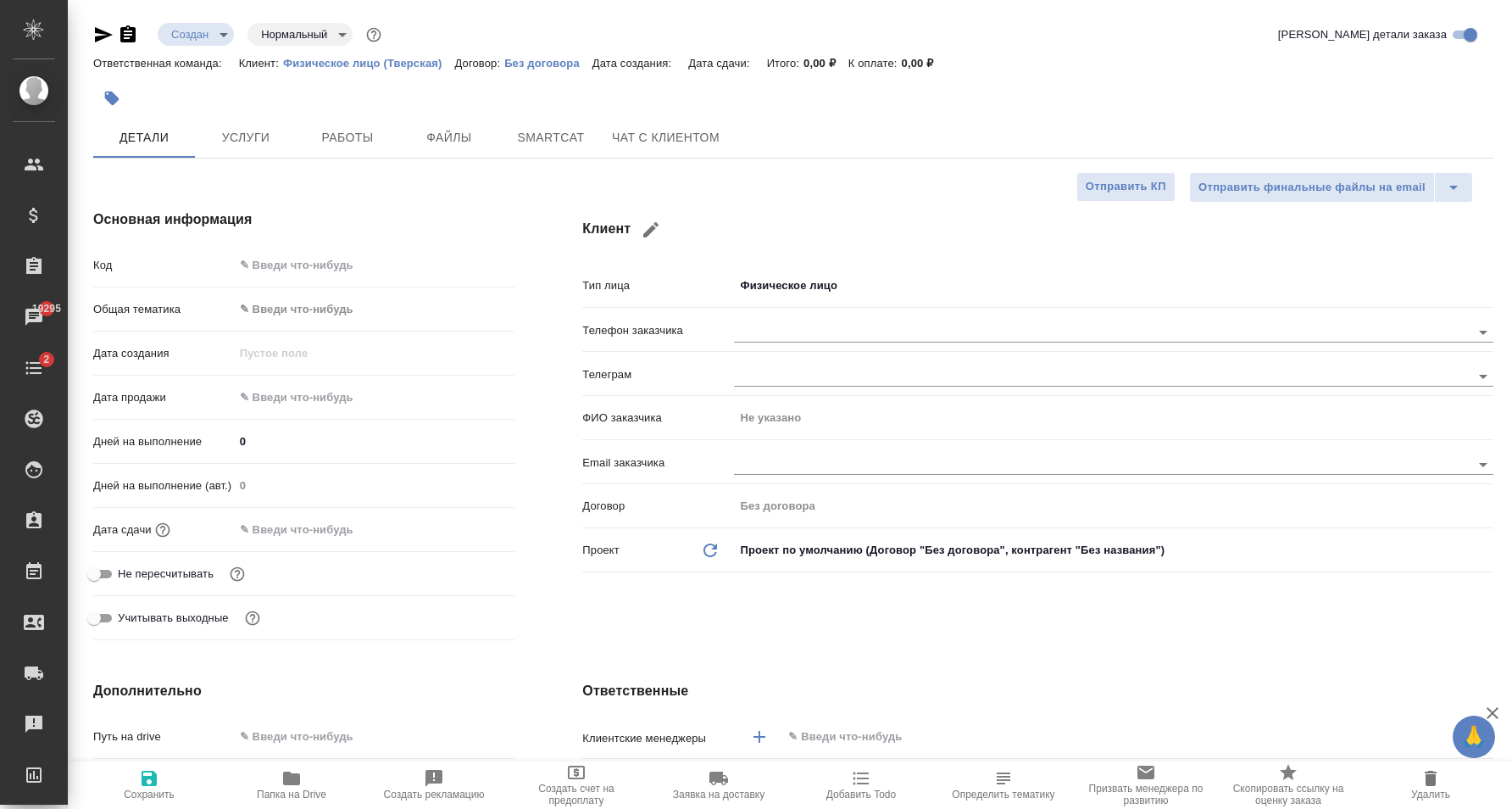
type textarea "x"
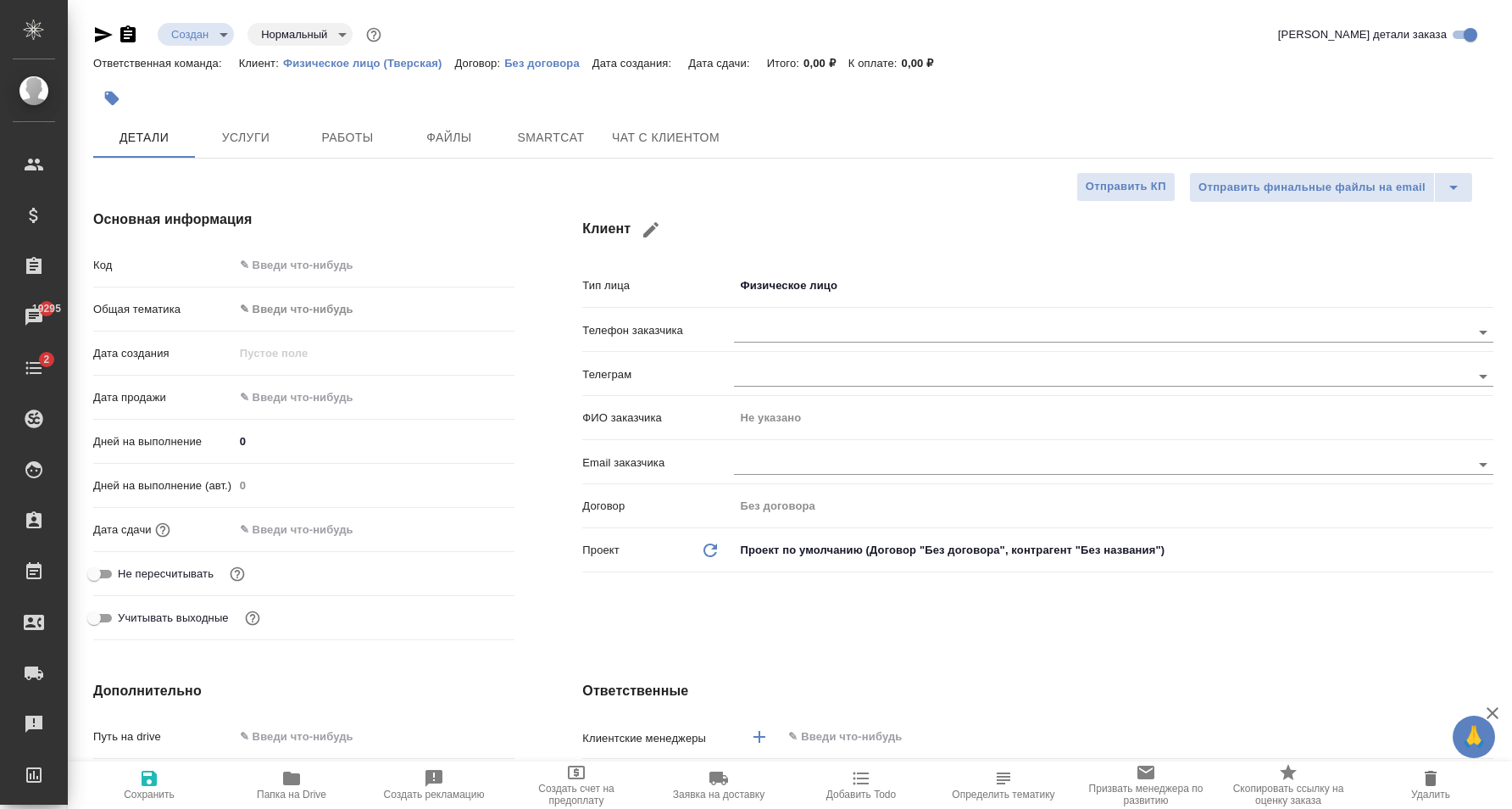
type textarea "x"
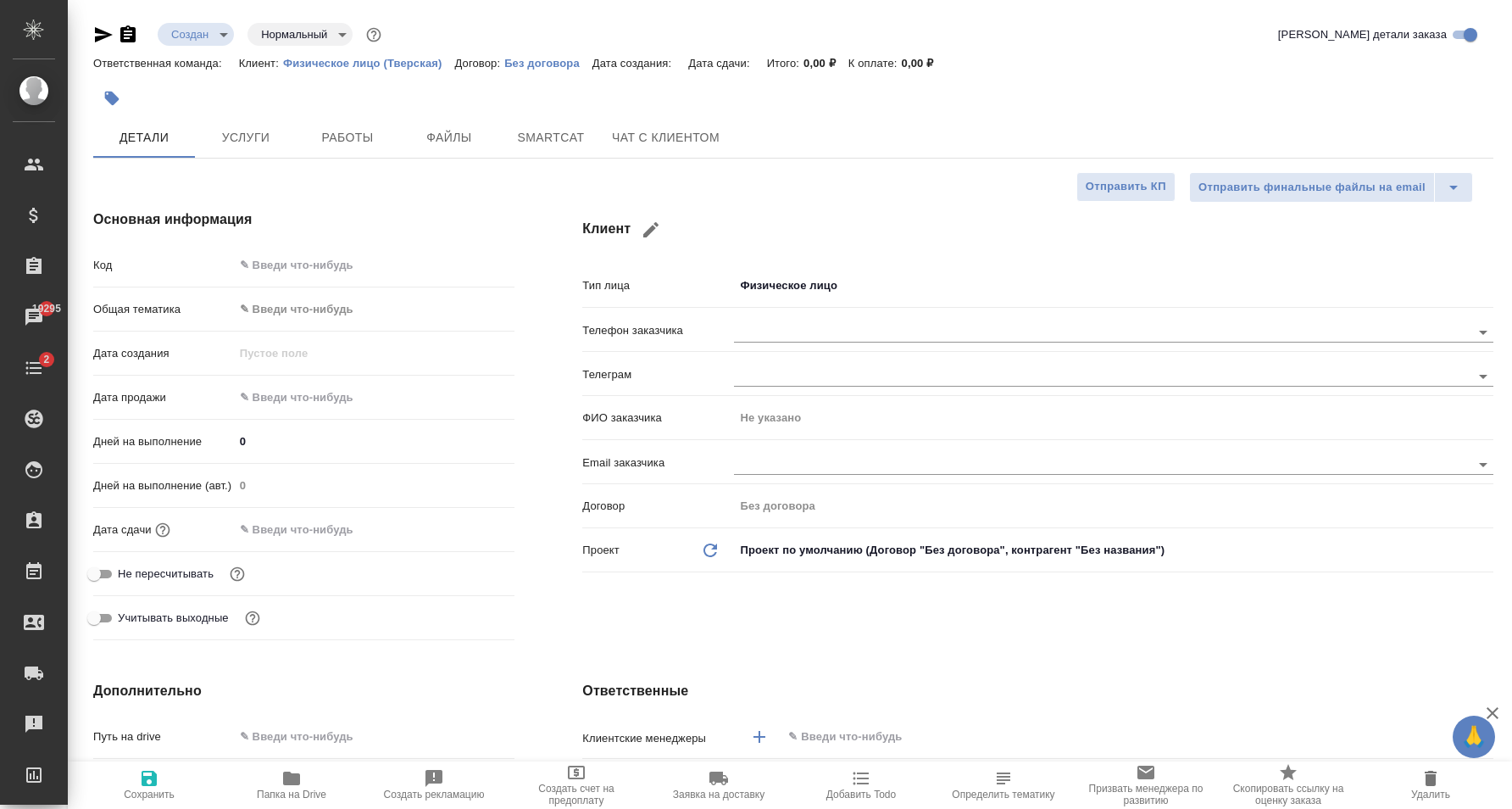
type textarea "x"
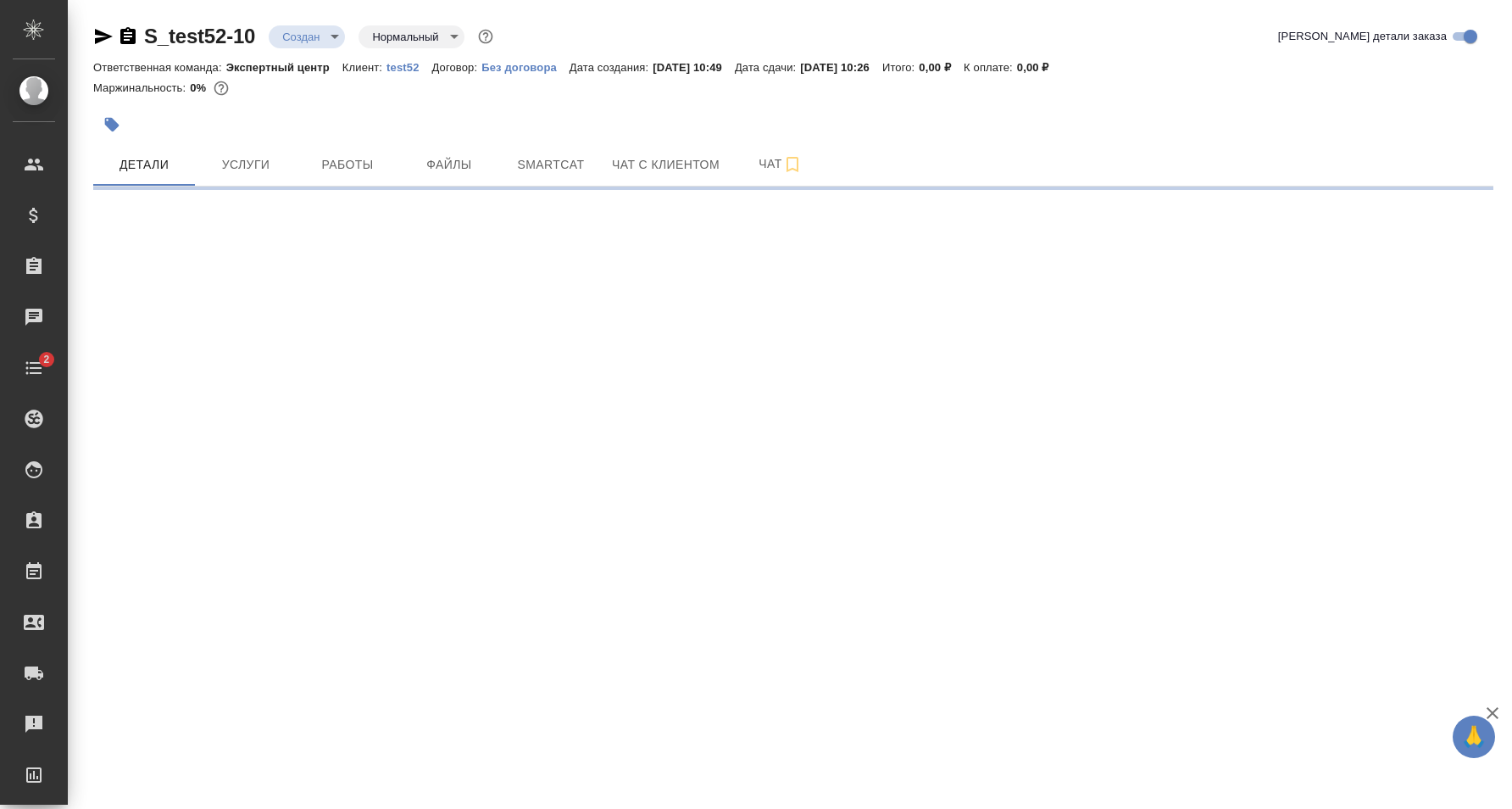
select select "RU"
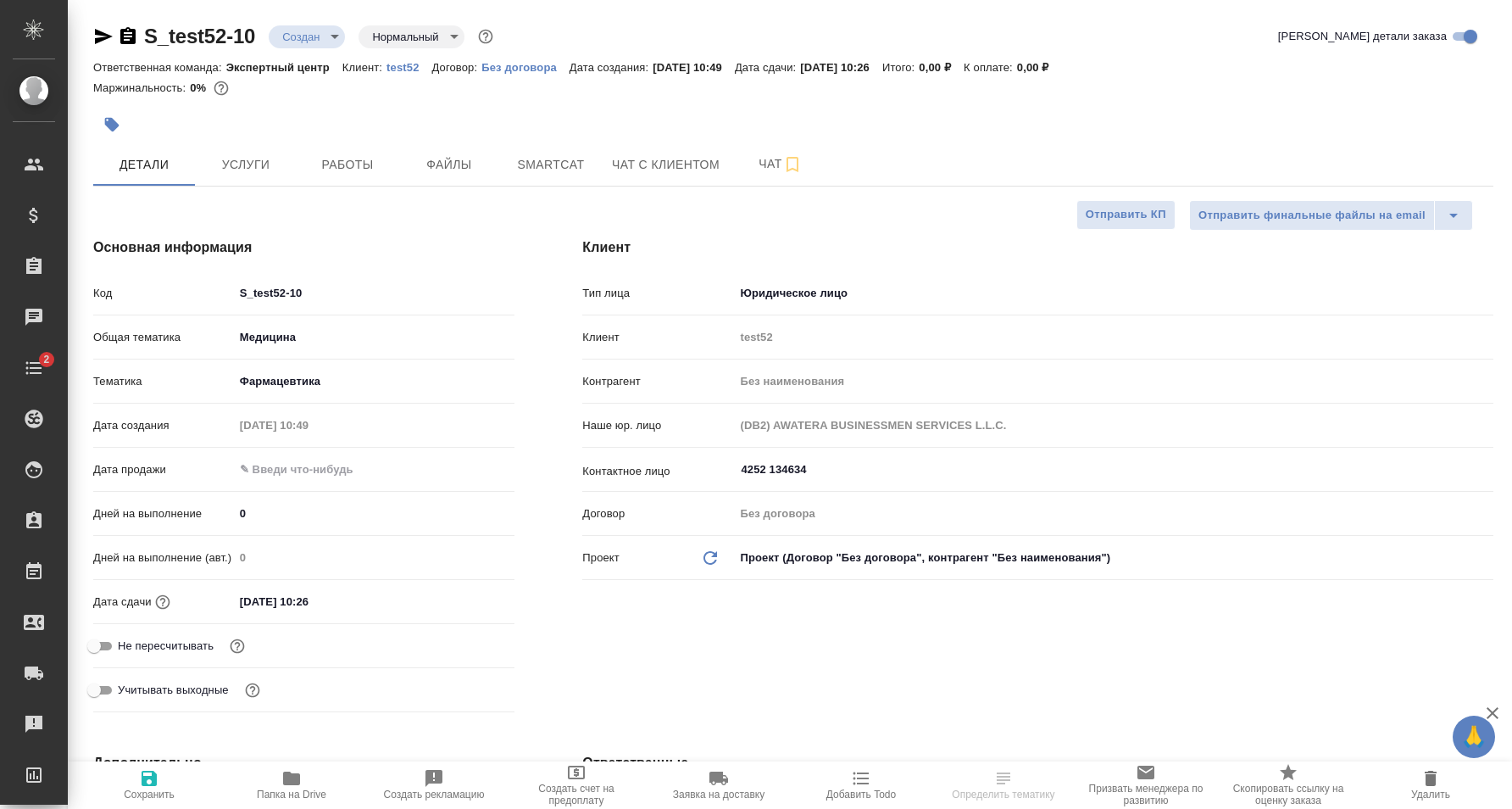
type textarea "x"
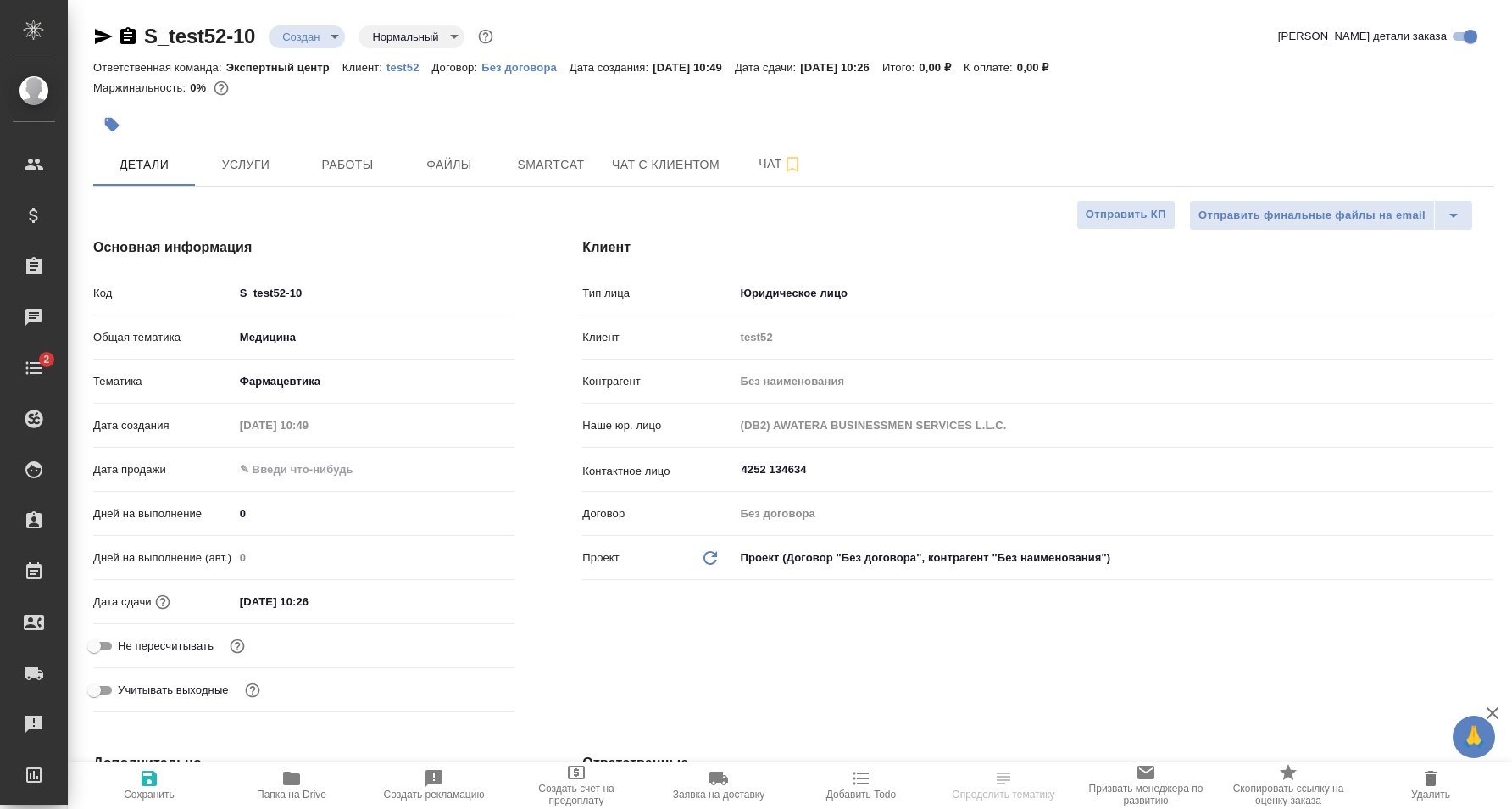
type textarea "x"
select select "RU"
type textarea "x"
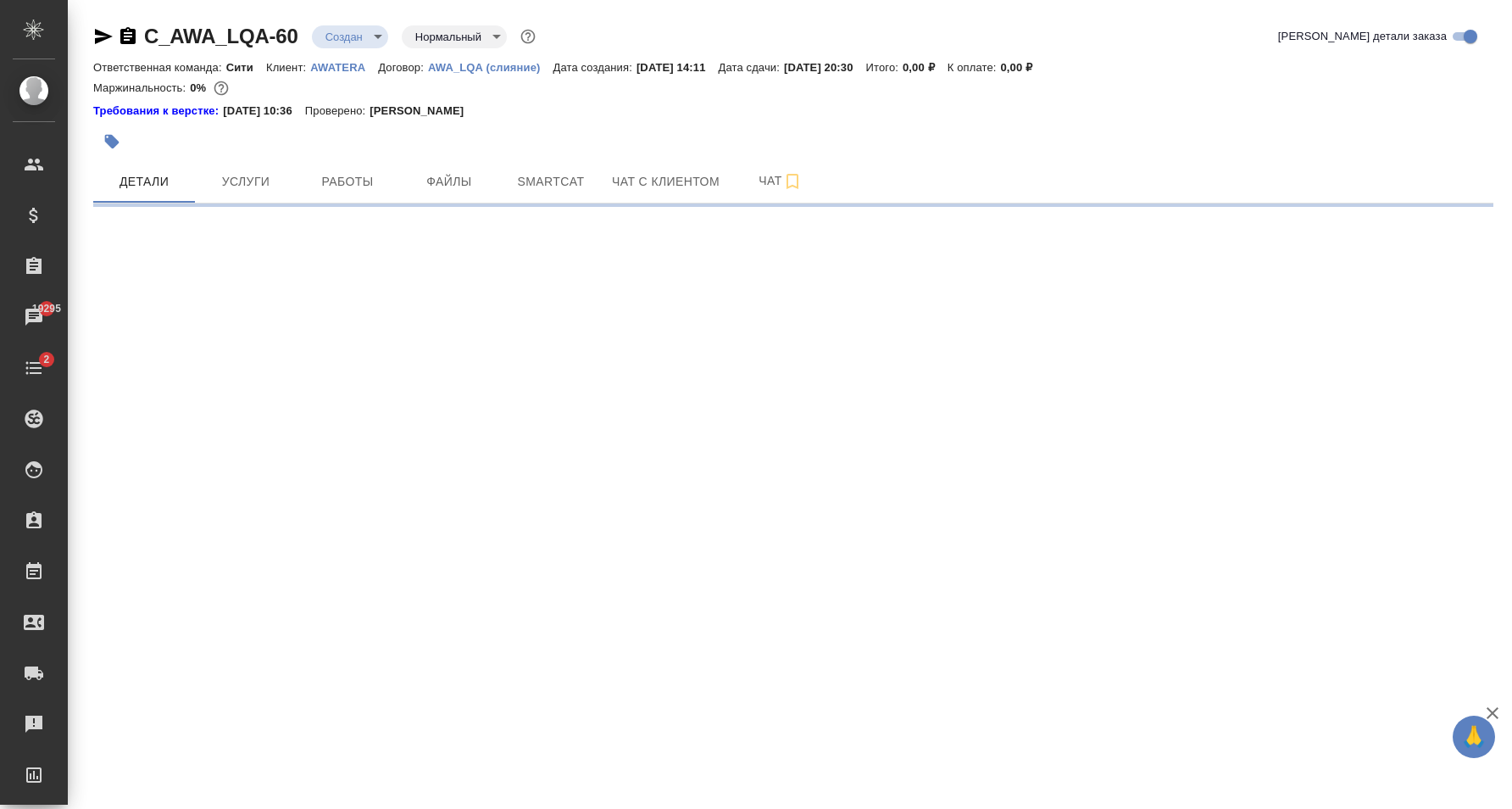
select select "RU"
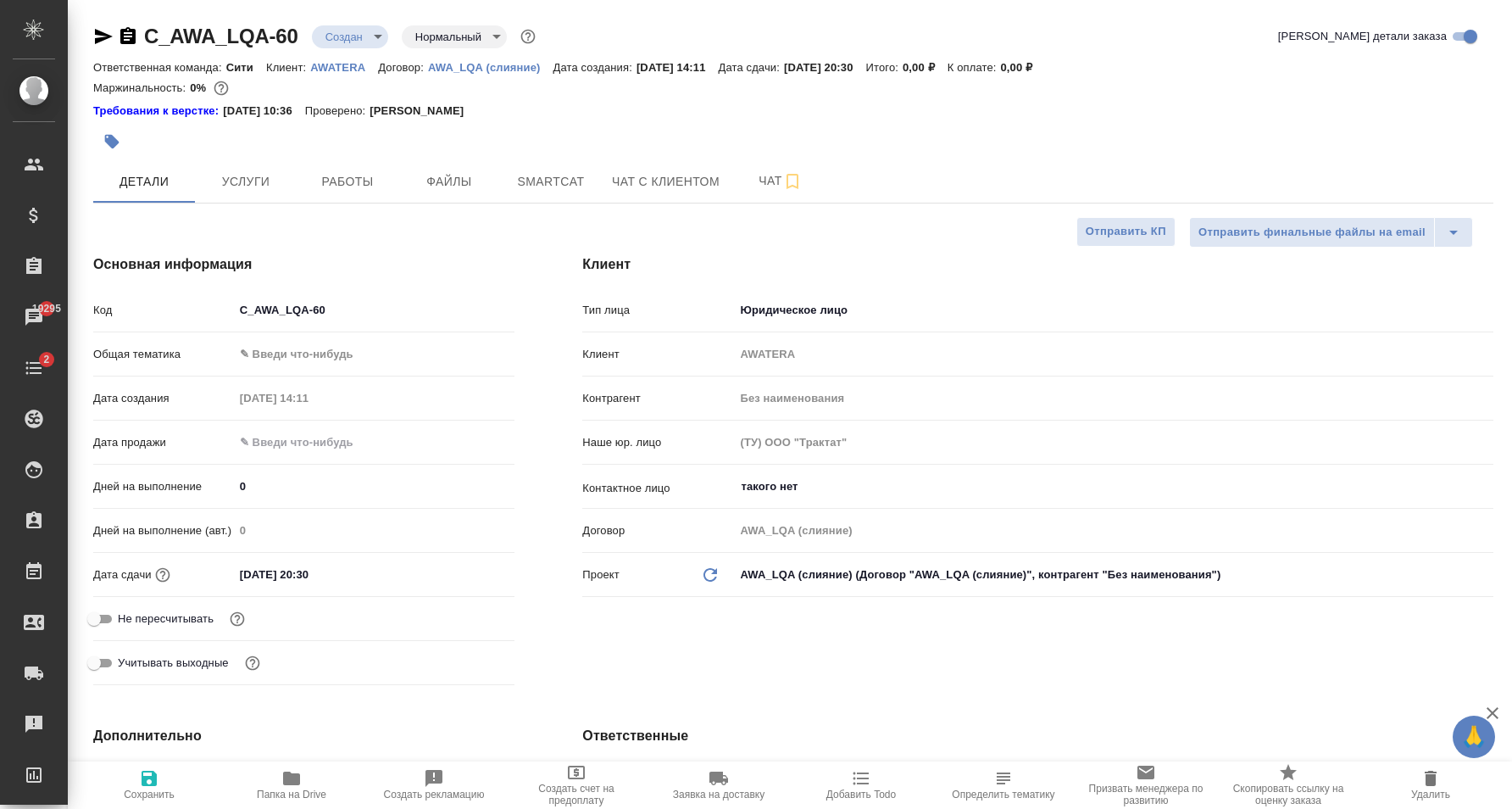
type textarea "x"
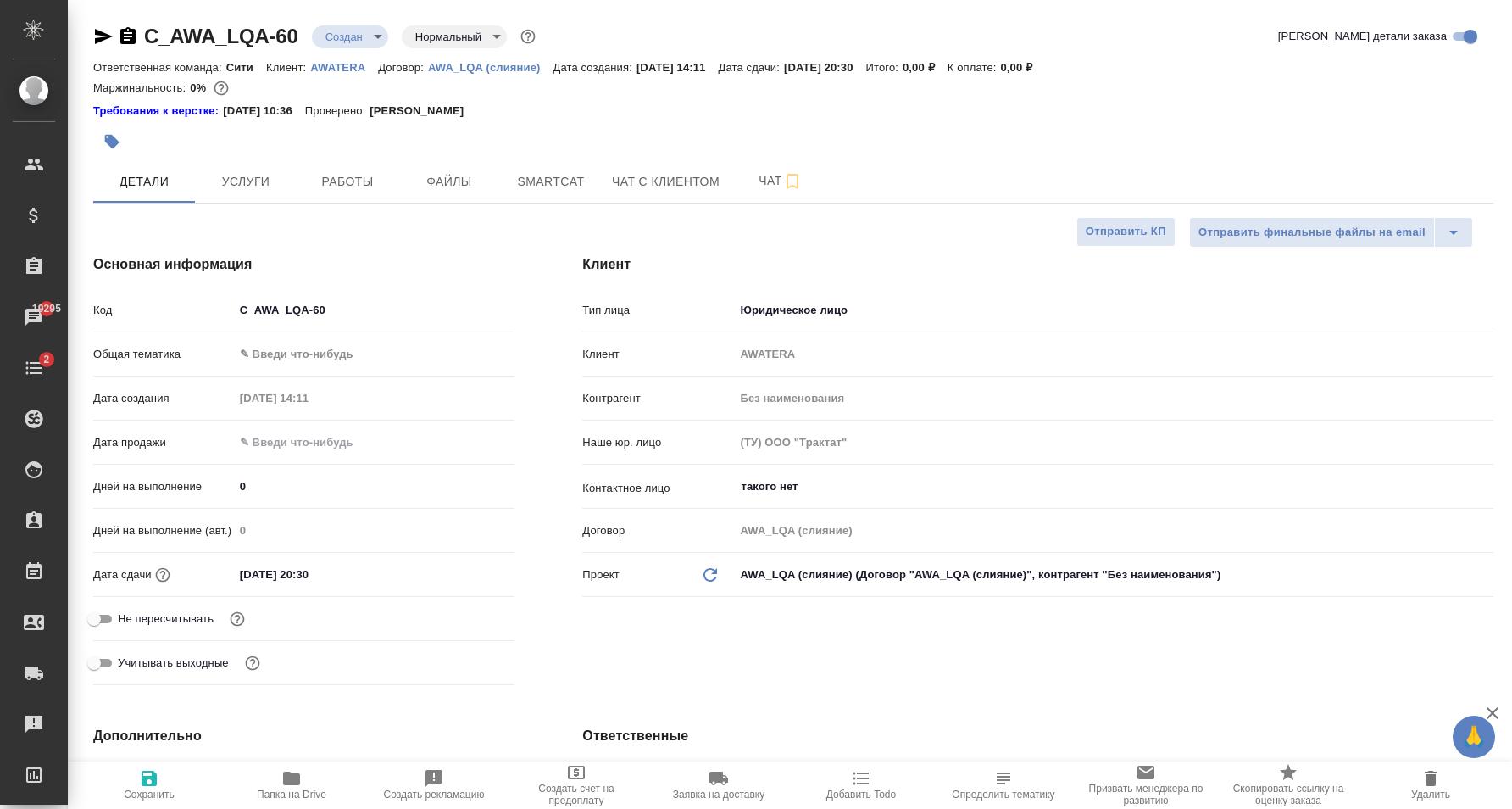
type textarea "x"
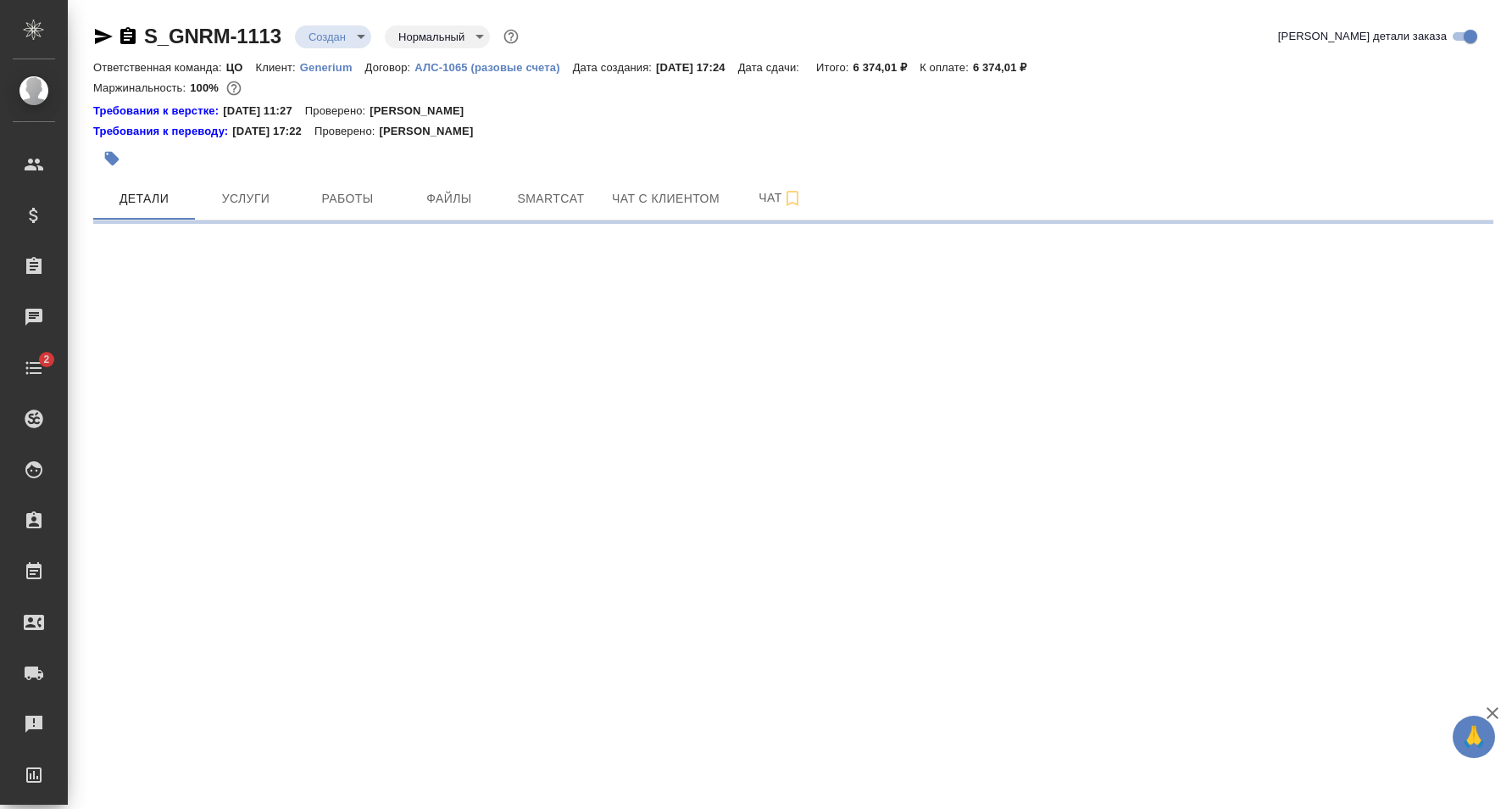
select select "RU"
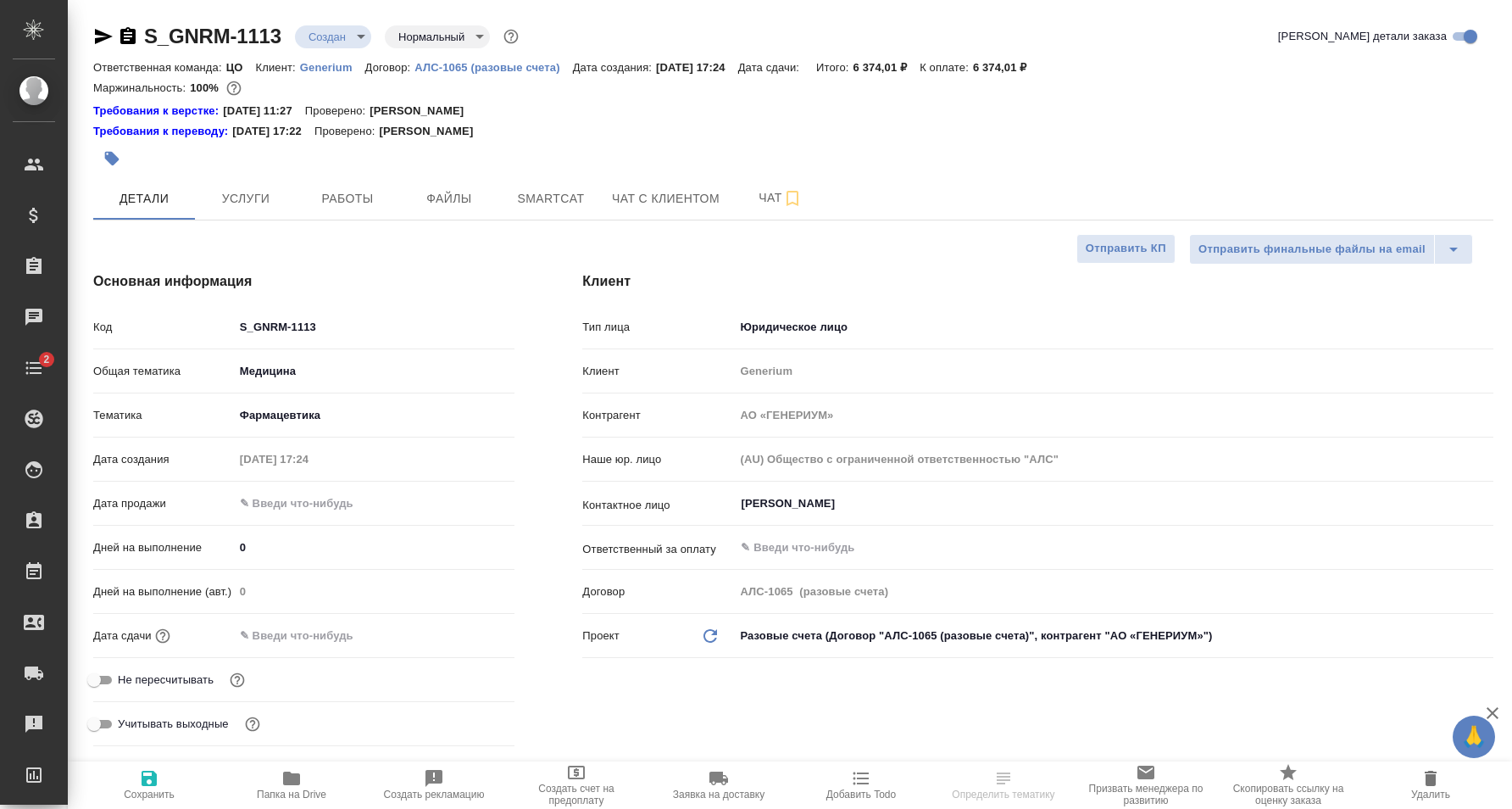
type textarea "x"
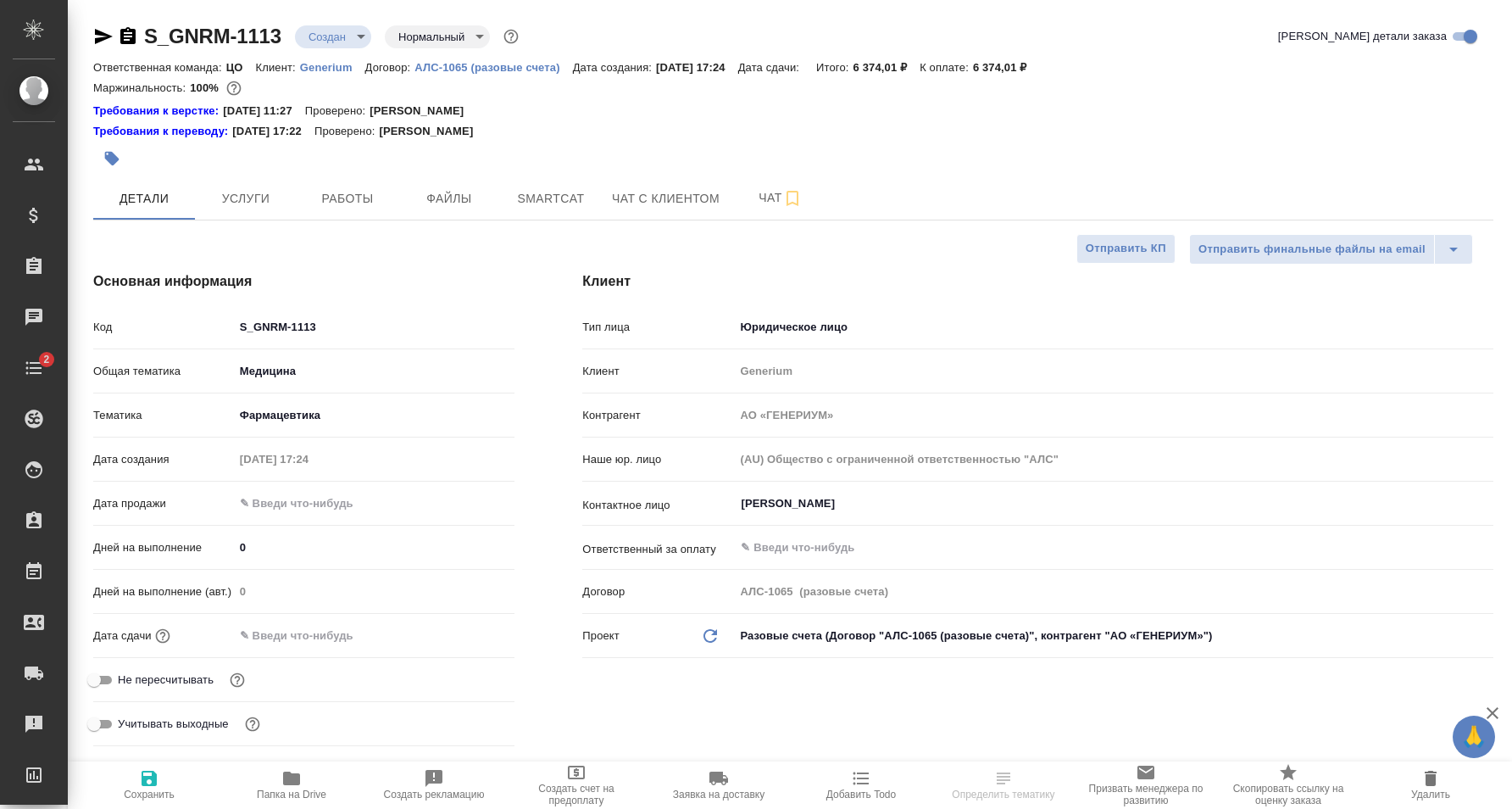
type textarea "x"
select select "RU"
type textarea "x"
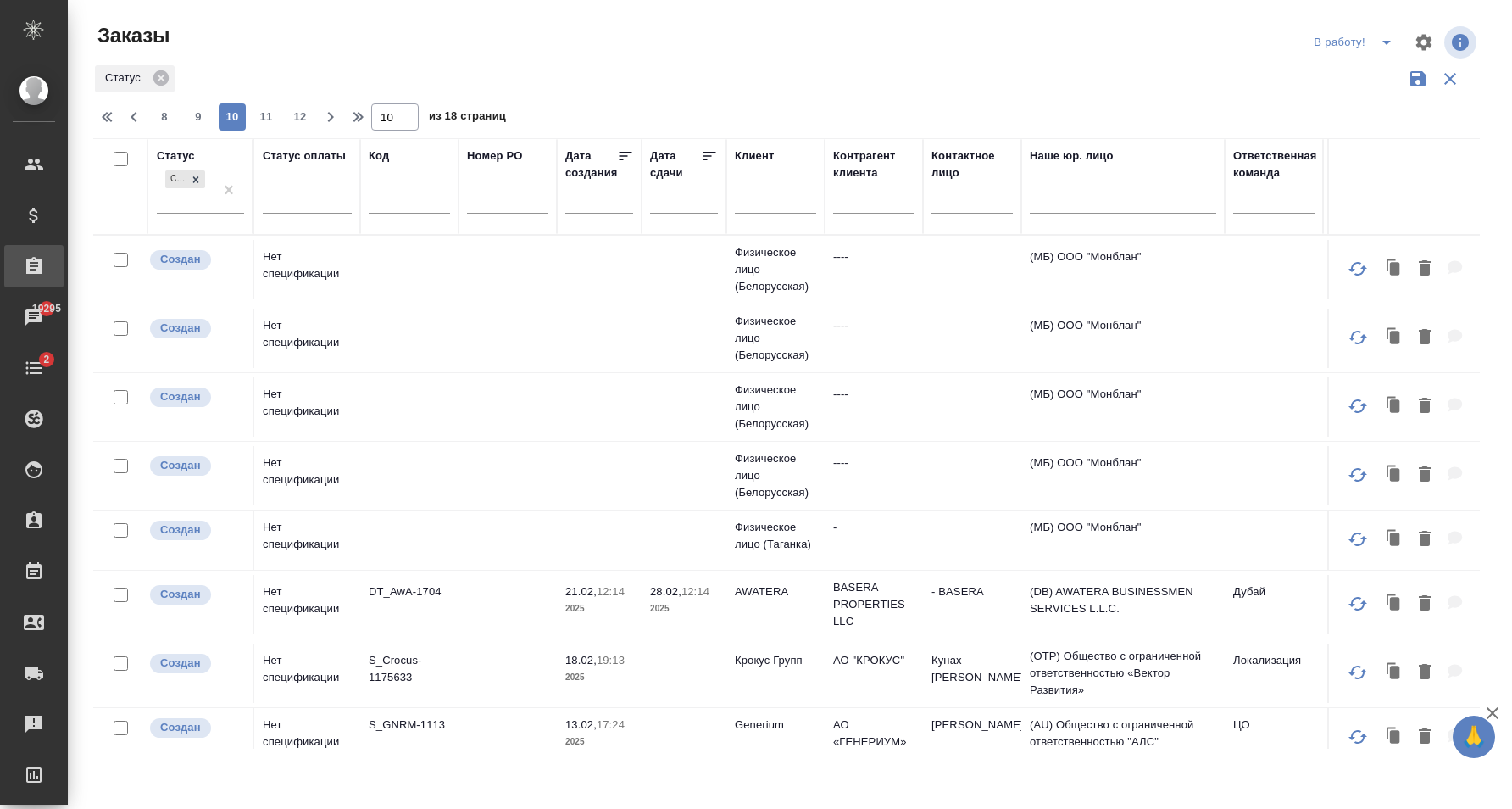
scroll to position [309, 0]
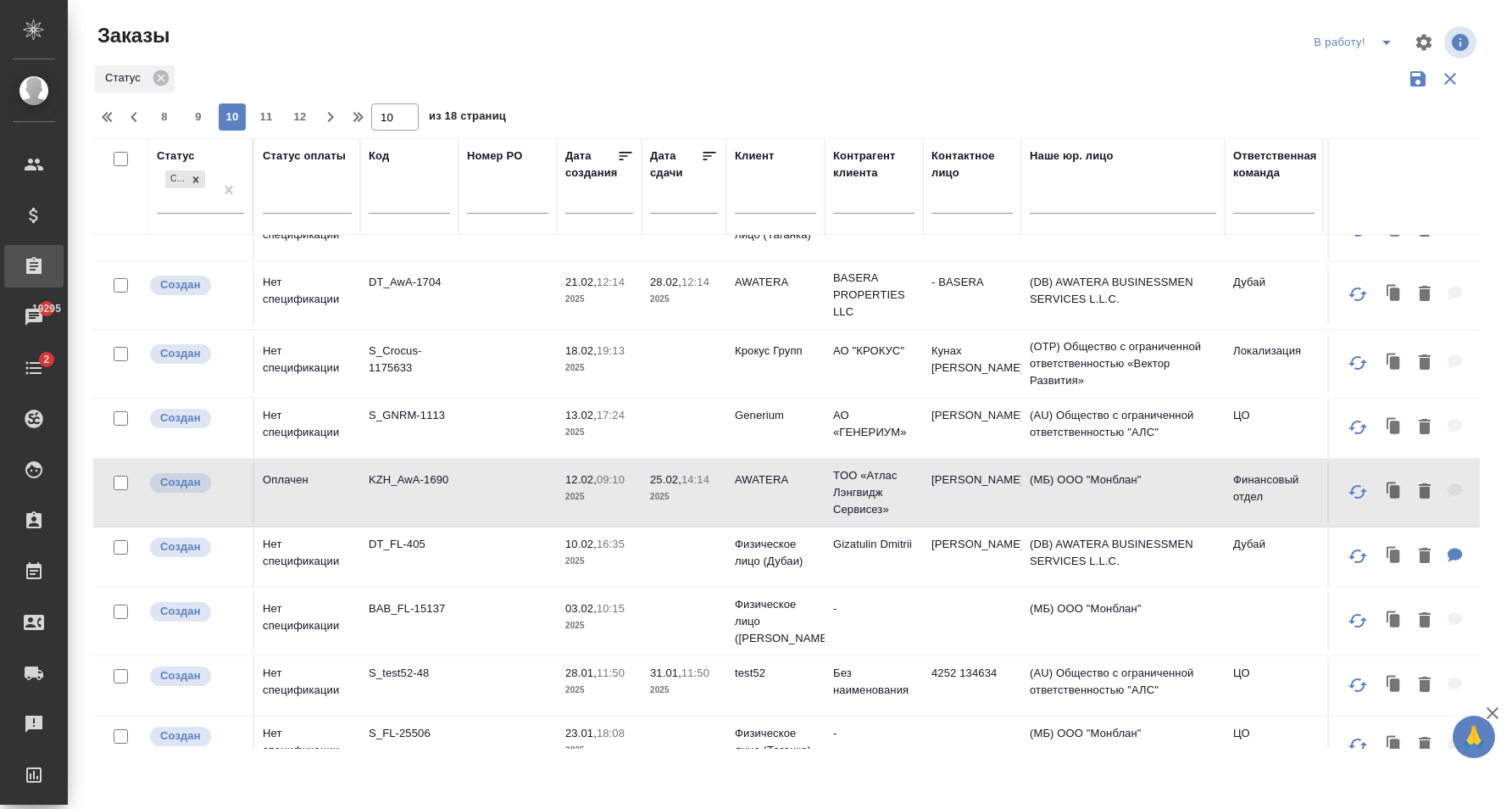
click at [532, 360] on td at bounding box center [508, 363] width 99 height 59
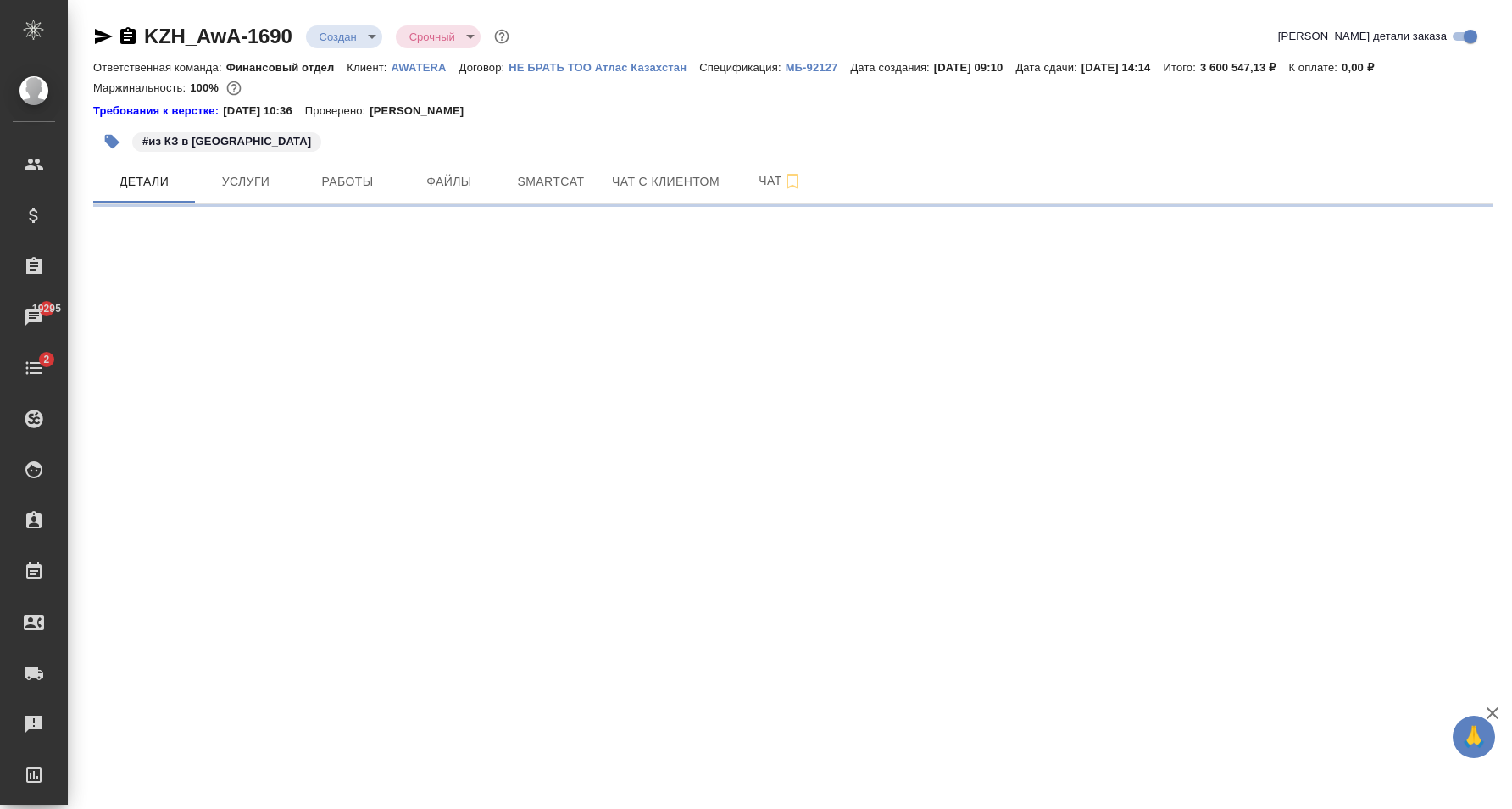
select select "RU"
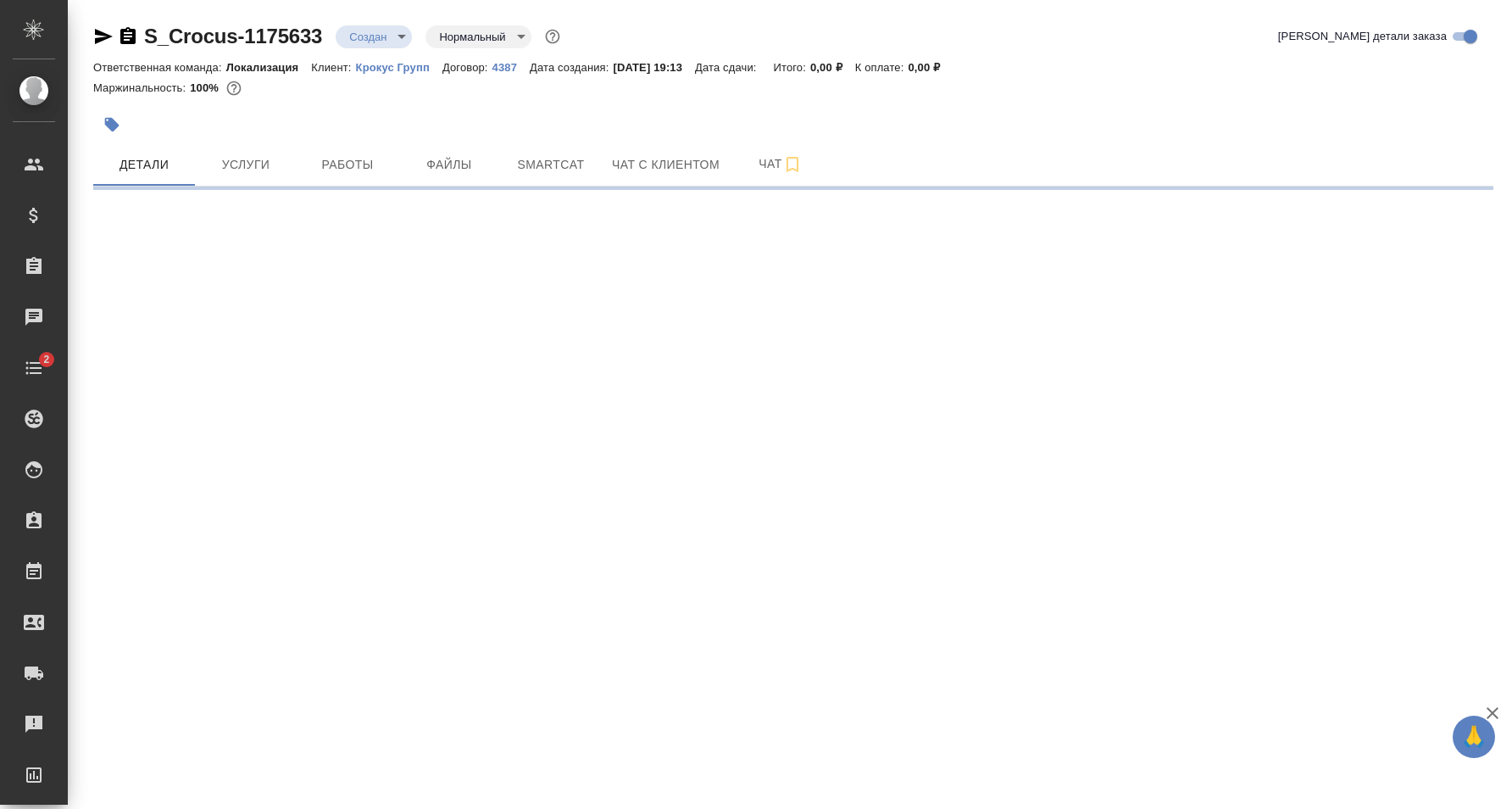
select select "RU"
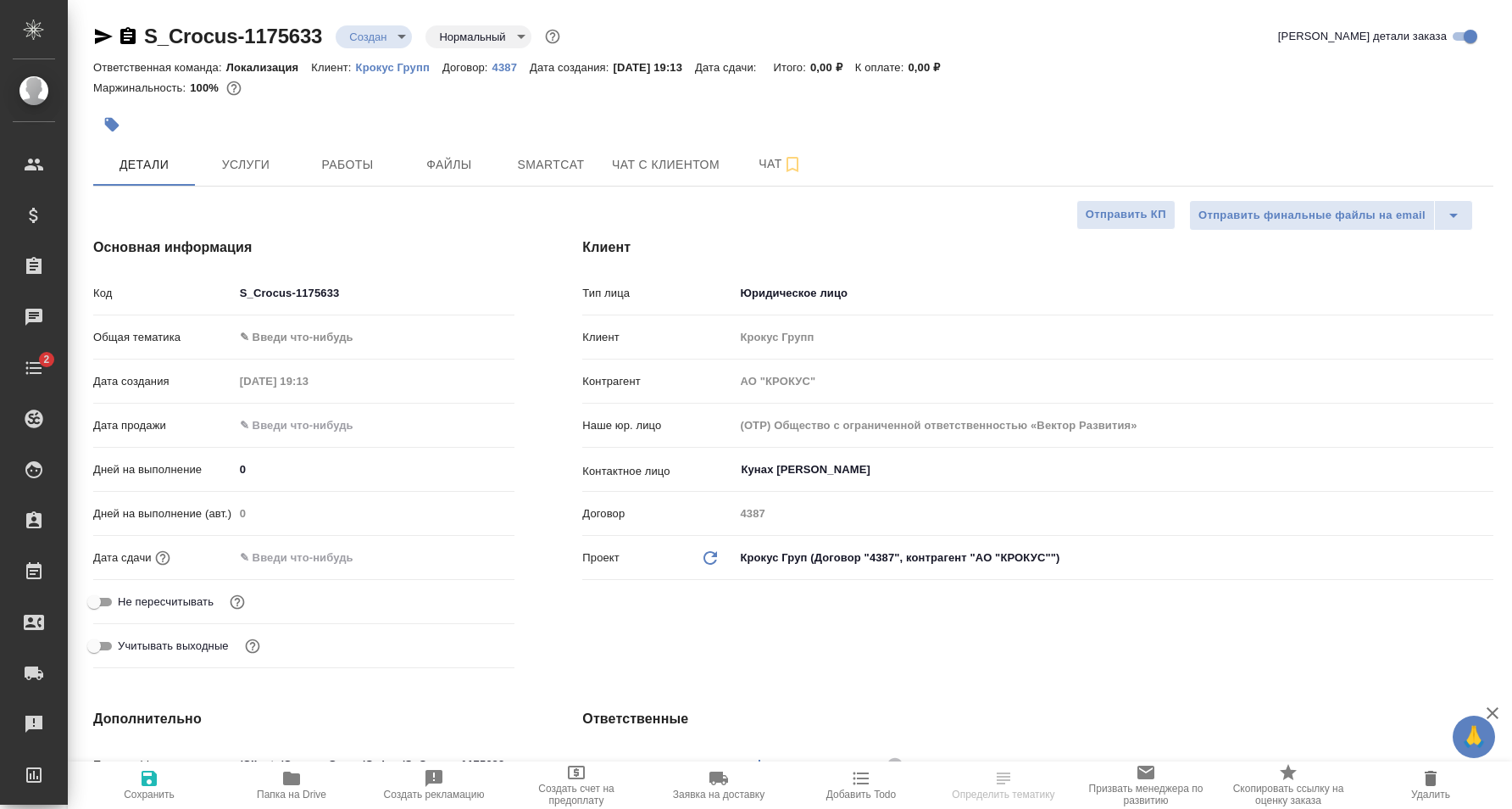
type textarea "x"
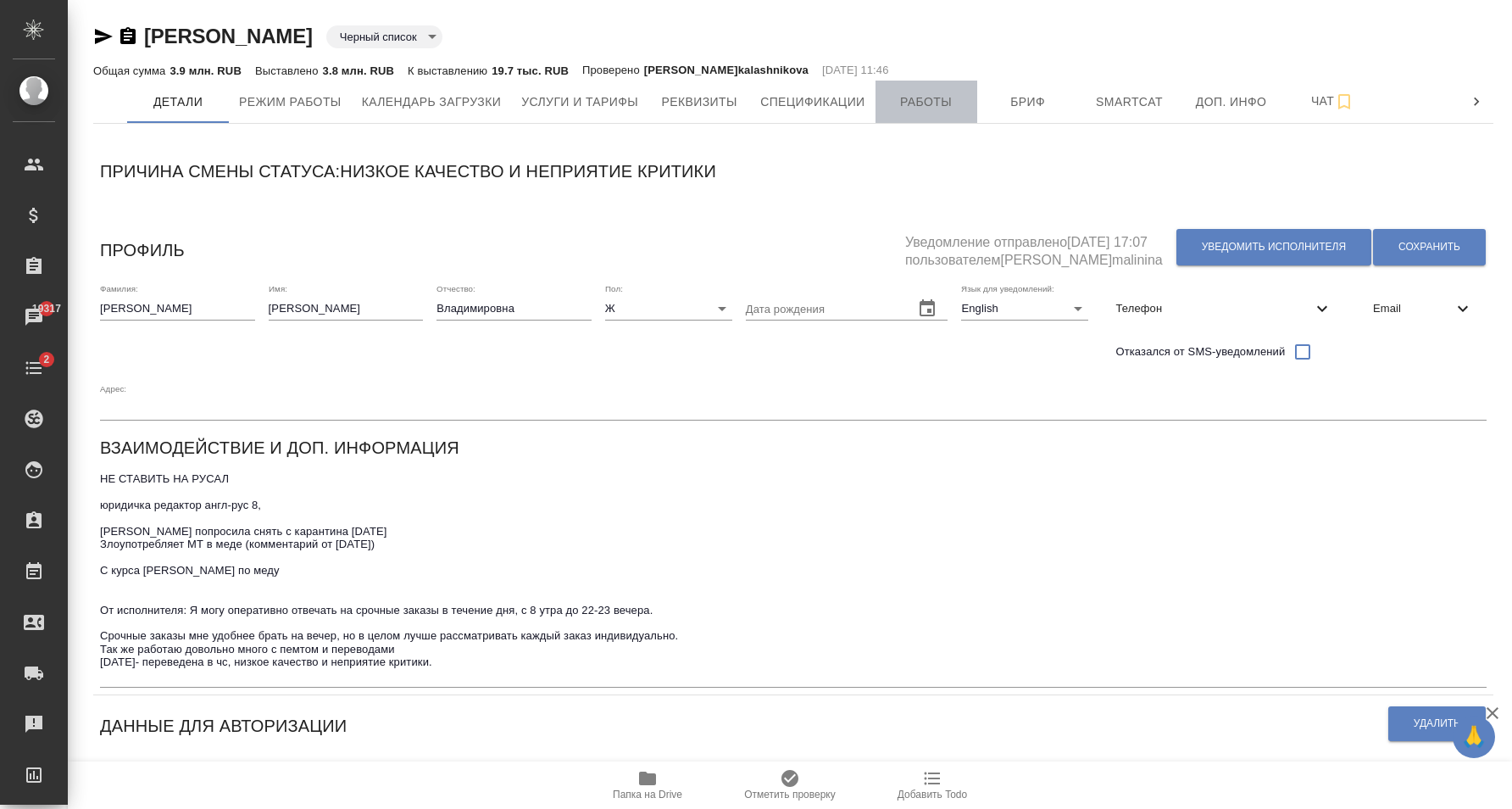
click at [935, 104] on span "Работы" at bounding box center [926, 102] width 82 height 22
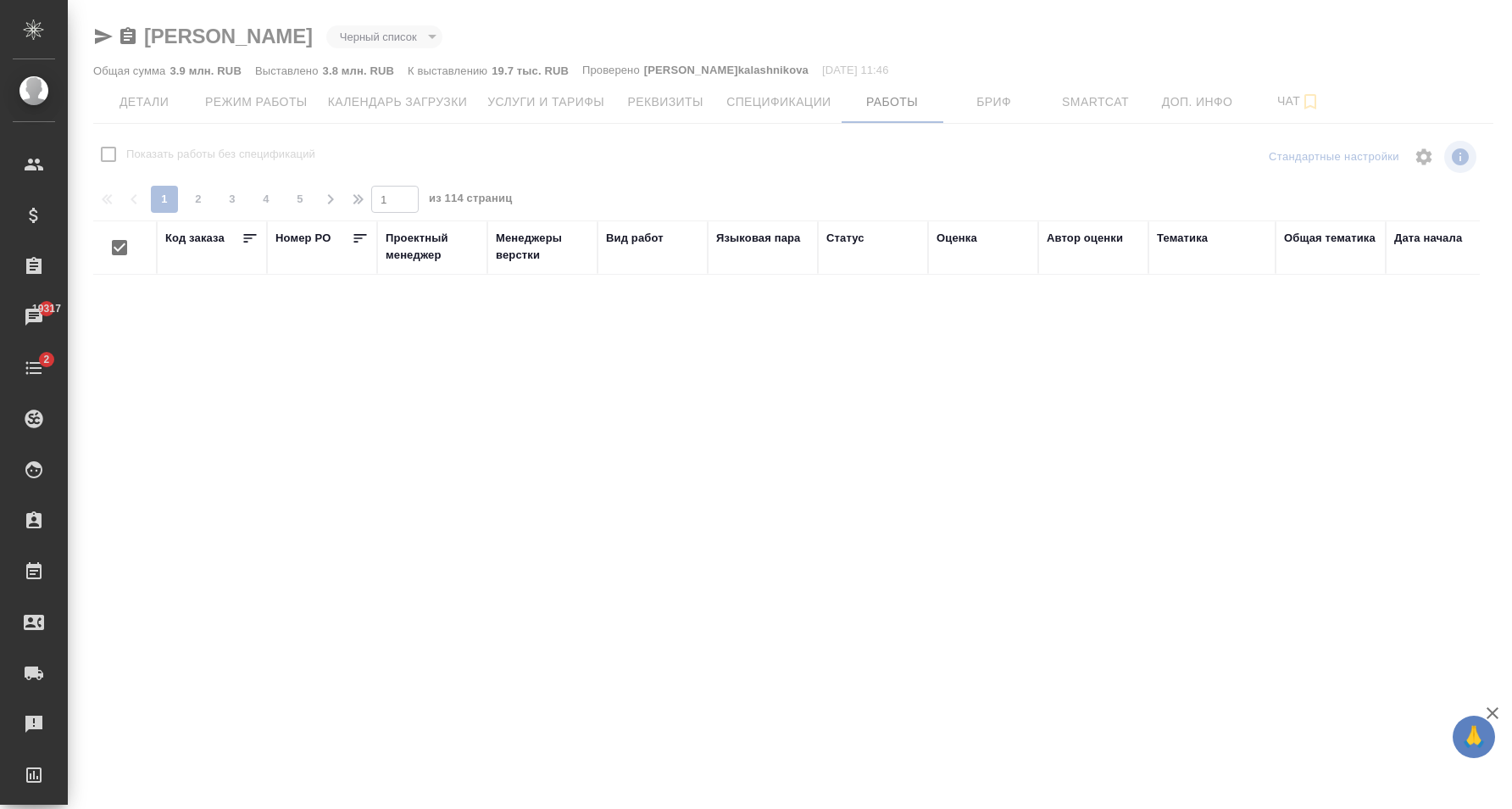
checkbox input "false"
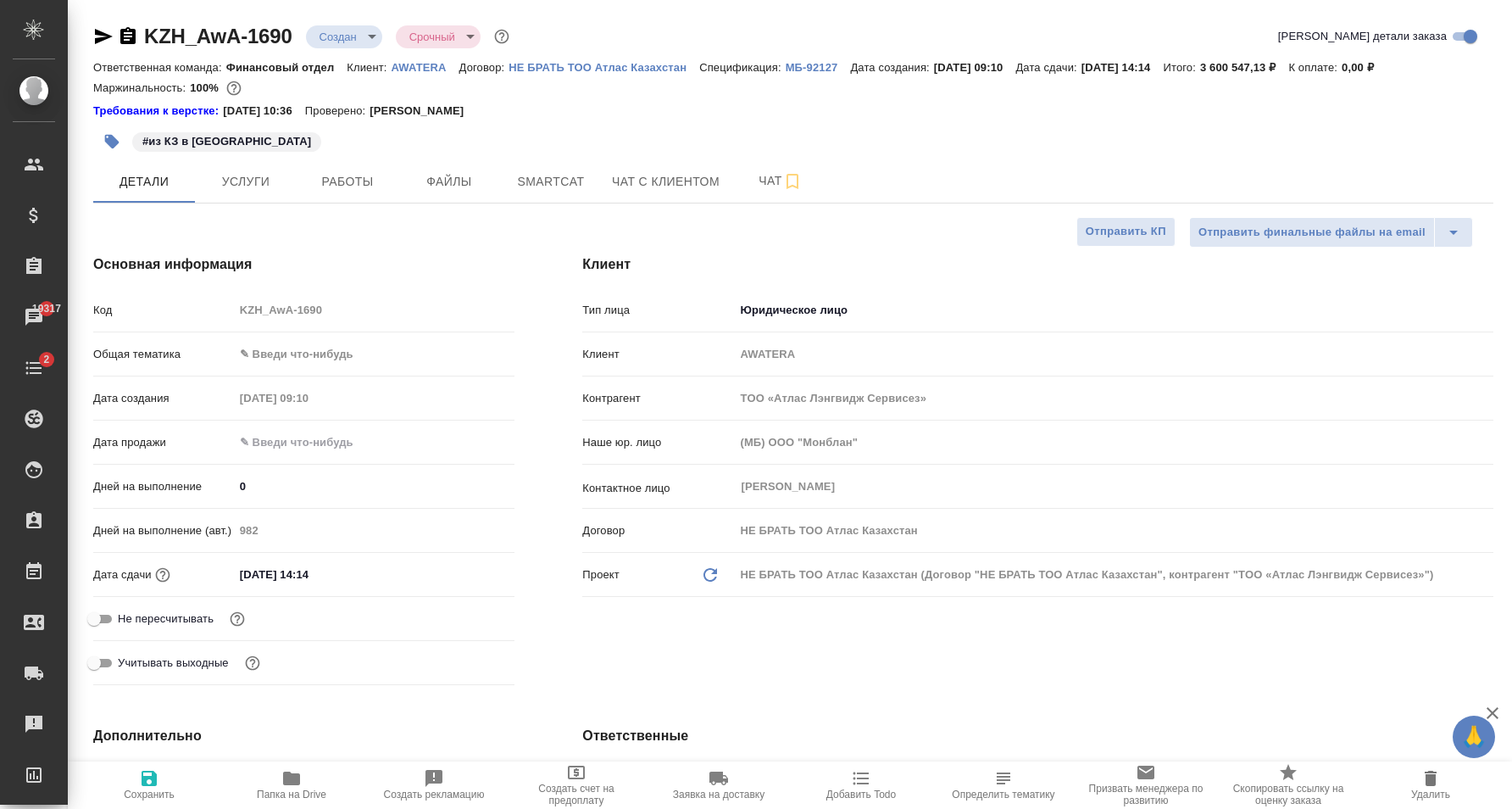
select select "RU"
